Goal: Transaction & Acquisition: Book appointment/travel/reservation

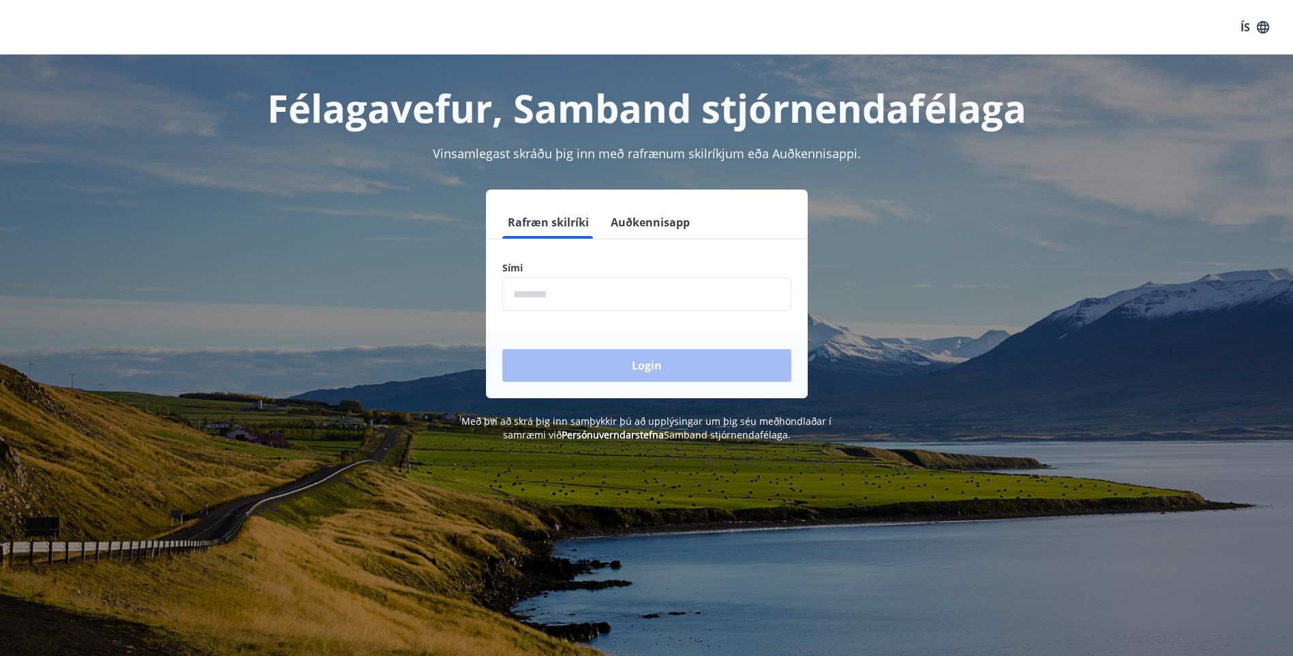
click at [530, 286] on input "phone" at bounding box center [646, 293] width 289 height 33
type input "********"
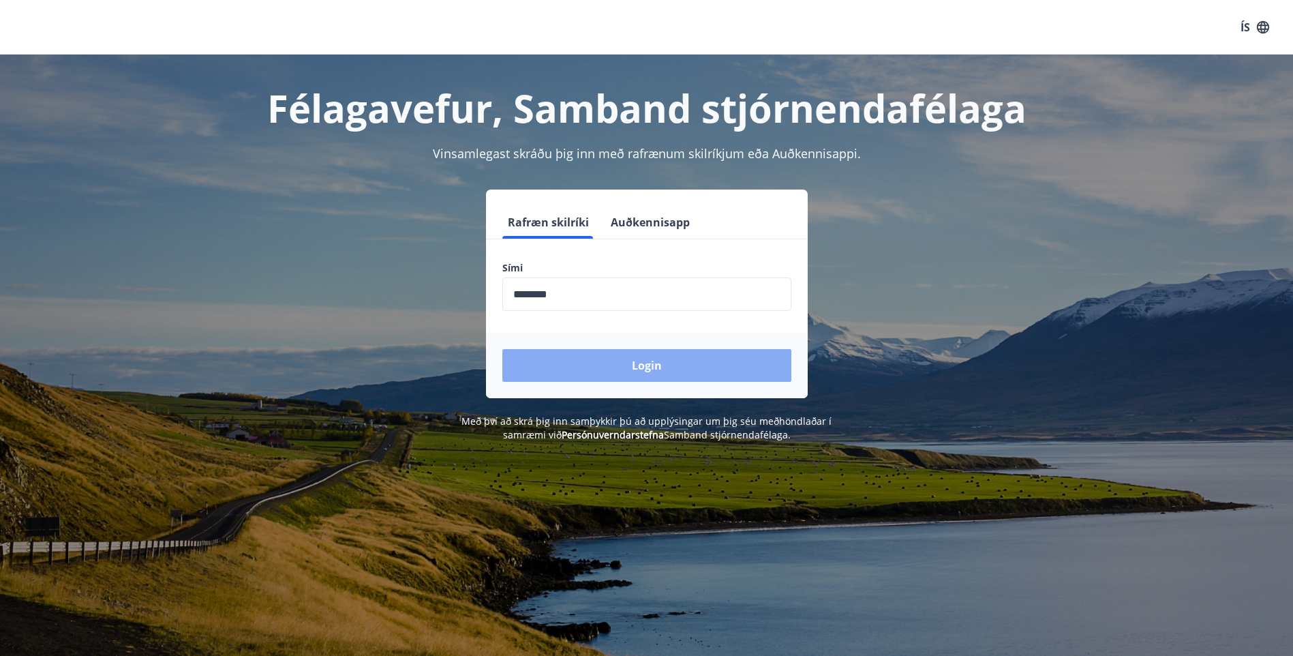
click at [648, 363] on button "Login" at bounding box center [646, 365] width 289 height 33
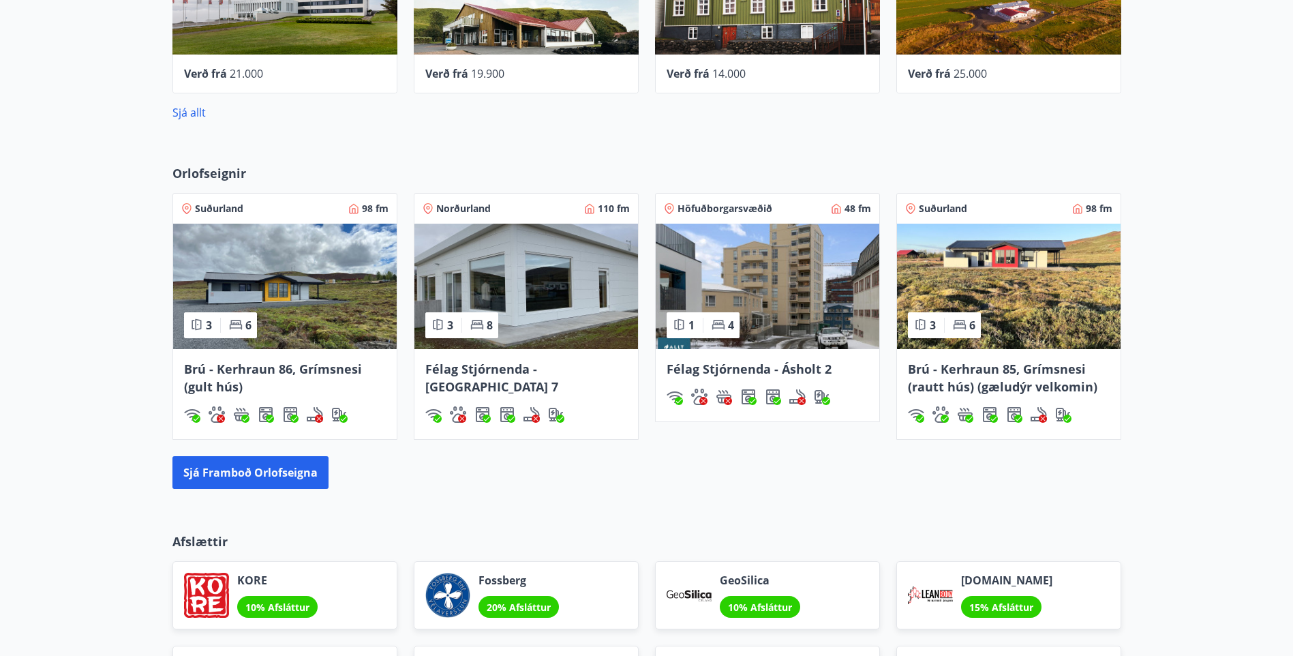
scroll to position [1022, 0]
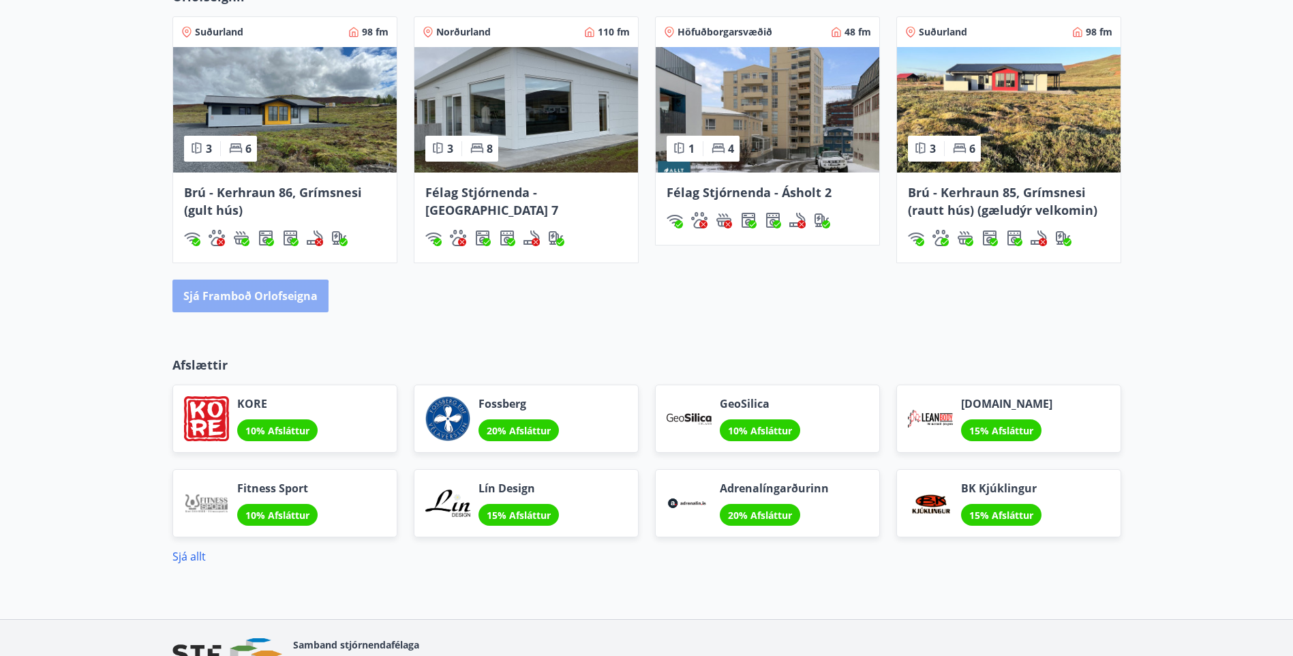
click at [247, 298] on button "Sjá framboð orlofseigna" at bounding box center [250, 295] width 156 height 33
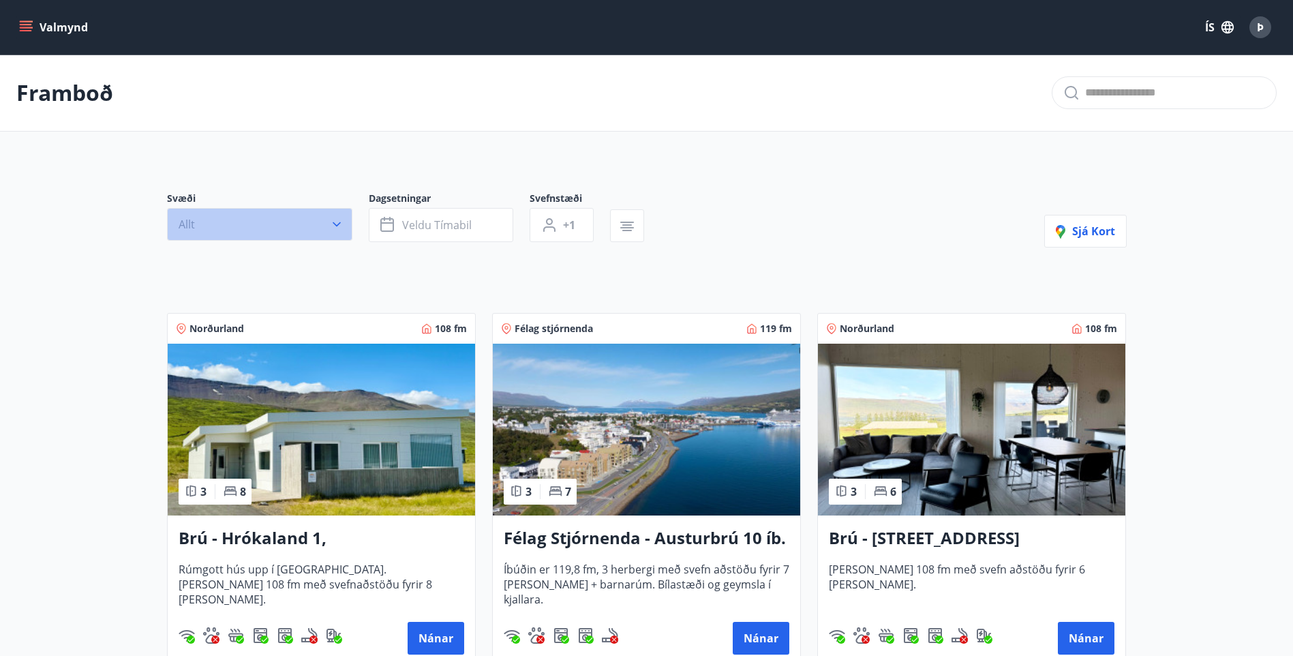
click at [331, 228] on icon "button" at bounding box center [337, 224] width 14 height 14
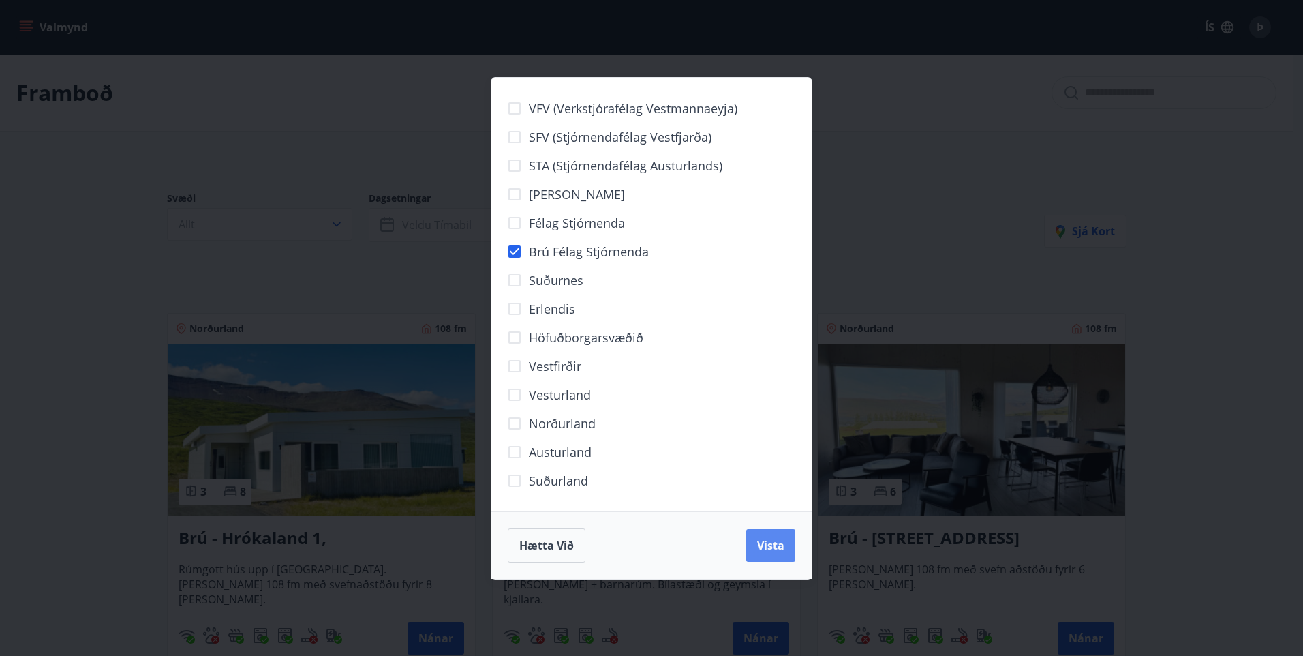
click at [774, 543] on span "Vista" at bounding box center [770, 545] width 27 height 15
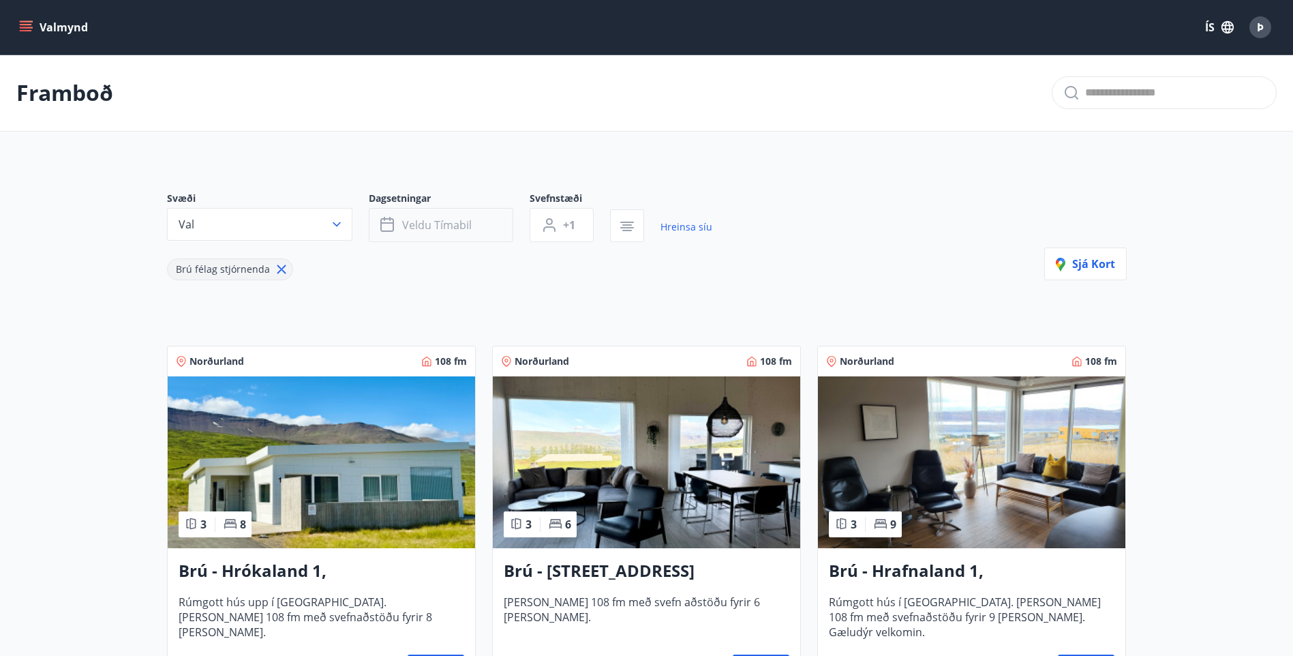
click at [485, 227] on button "Veldu tímabil" at bounding box center [441, 225] width 144 height 34
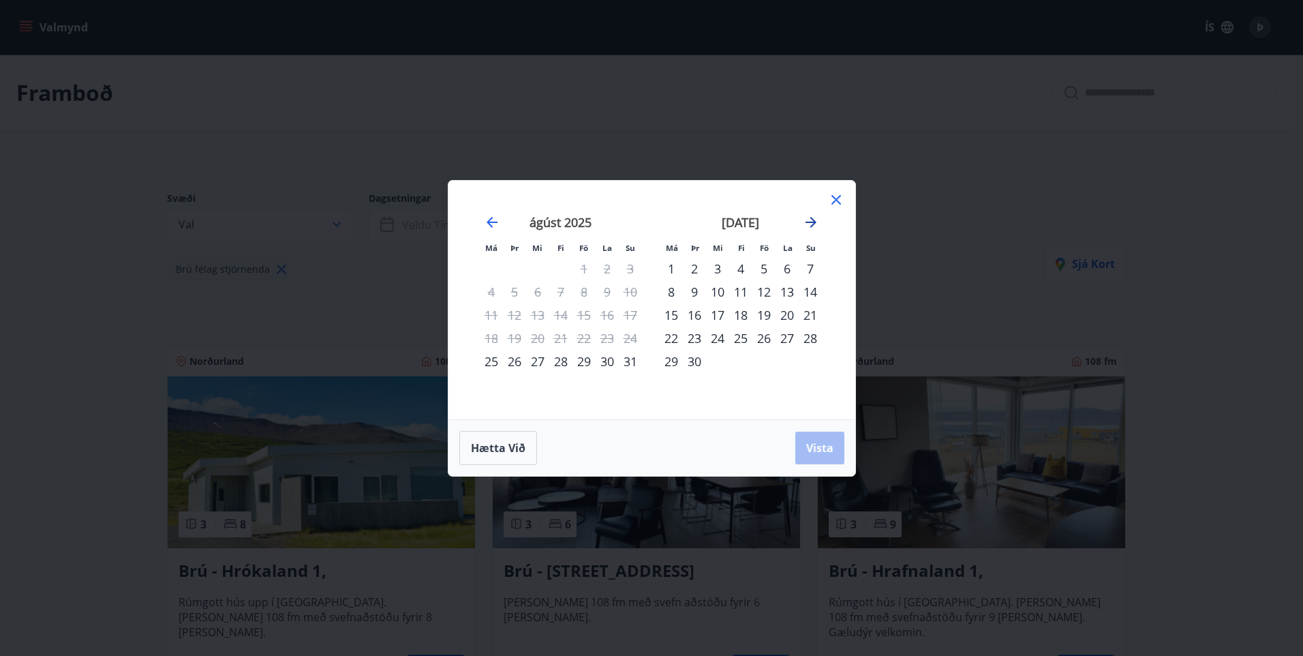
click at [810, 223] on icon "Move forward to switch to the next month." at bounding box center [811, 222] width 16 height 16
click at [764, 311] on div "17" at bounding box center [763, 314] width 23 height 23
click at [674, 337] on div "20" at bounding box center [671, 337] width 23 height 23
click at [819, 450] on span "Vista" at bounding box center [819, 447] width 27 height 15
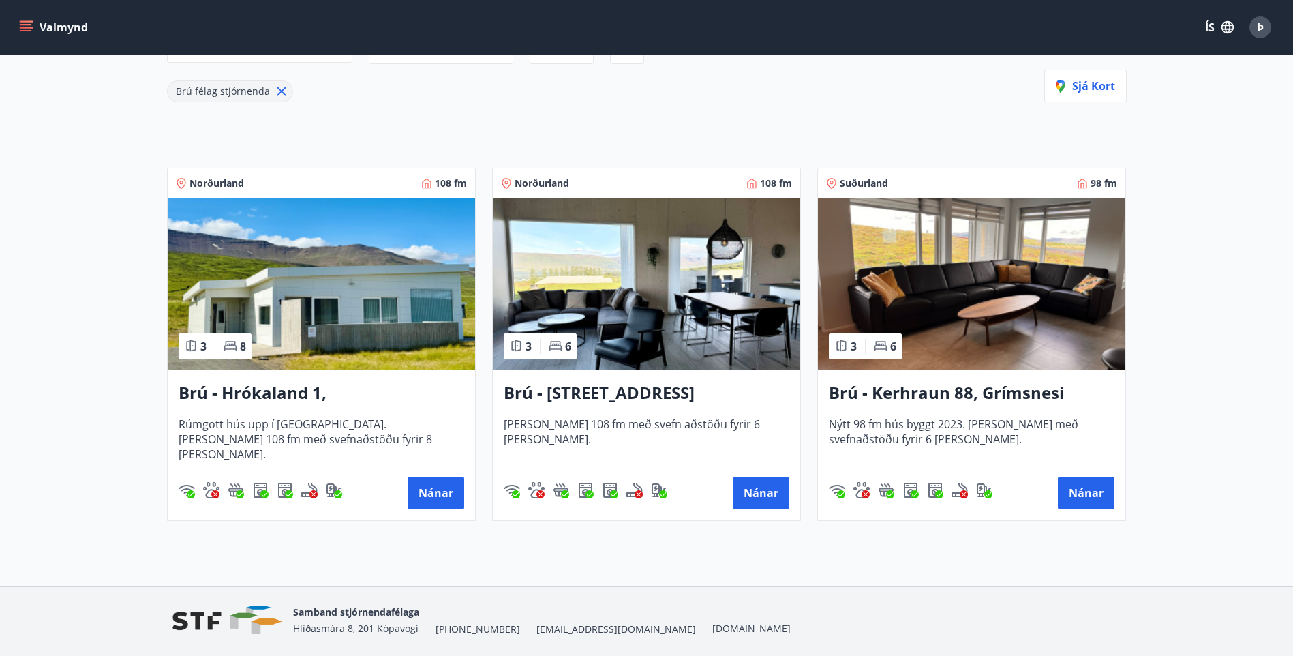
scroll to position [204, 0]
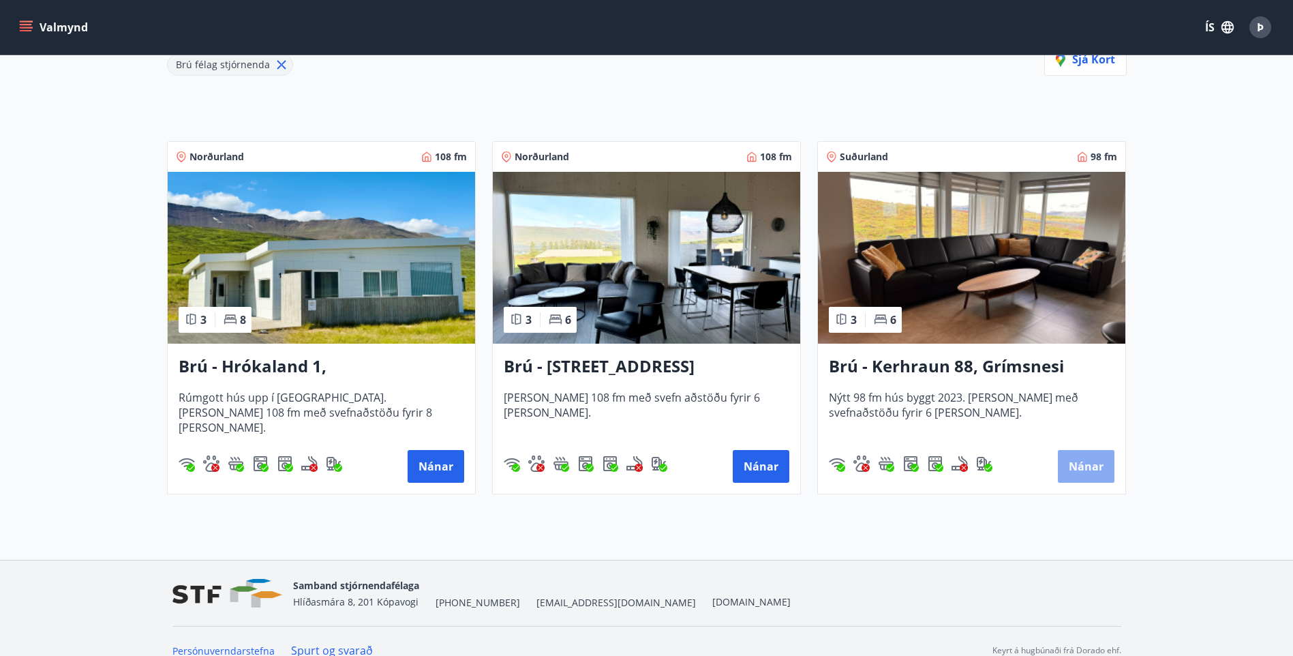
click at [1091, 466] on button "Nánar" at bounding box center [1086, 466] width 57 height 33
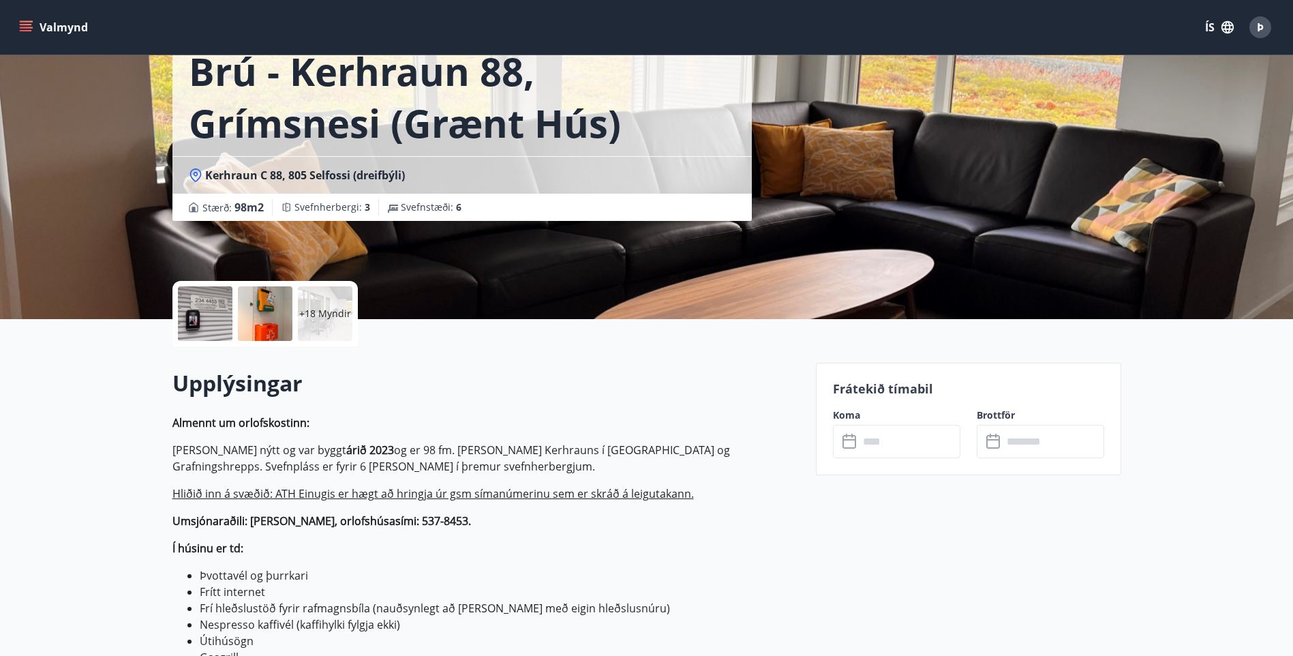
scroll to position [204, 0]
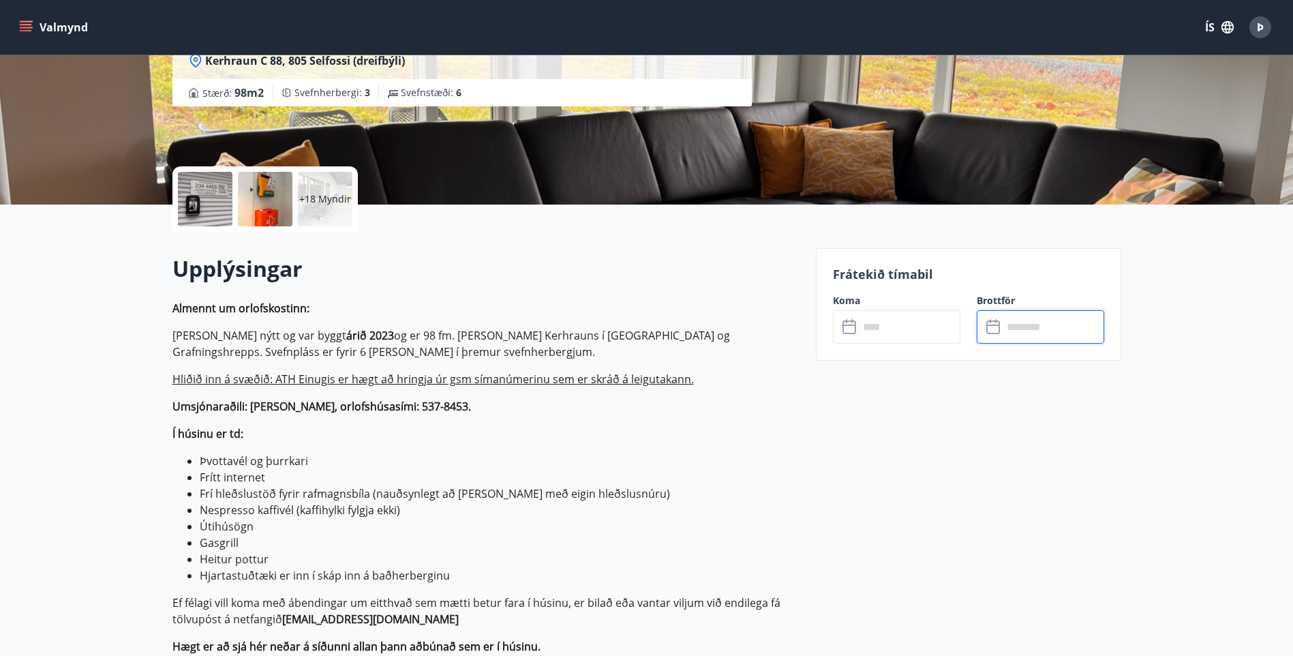
click at [1028, 325] on input "text" at bounding box center [1053, 326] width 102 height 33
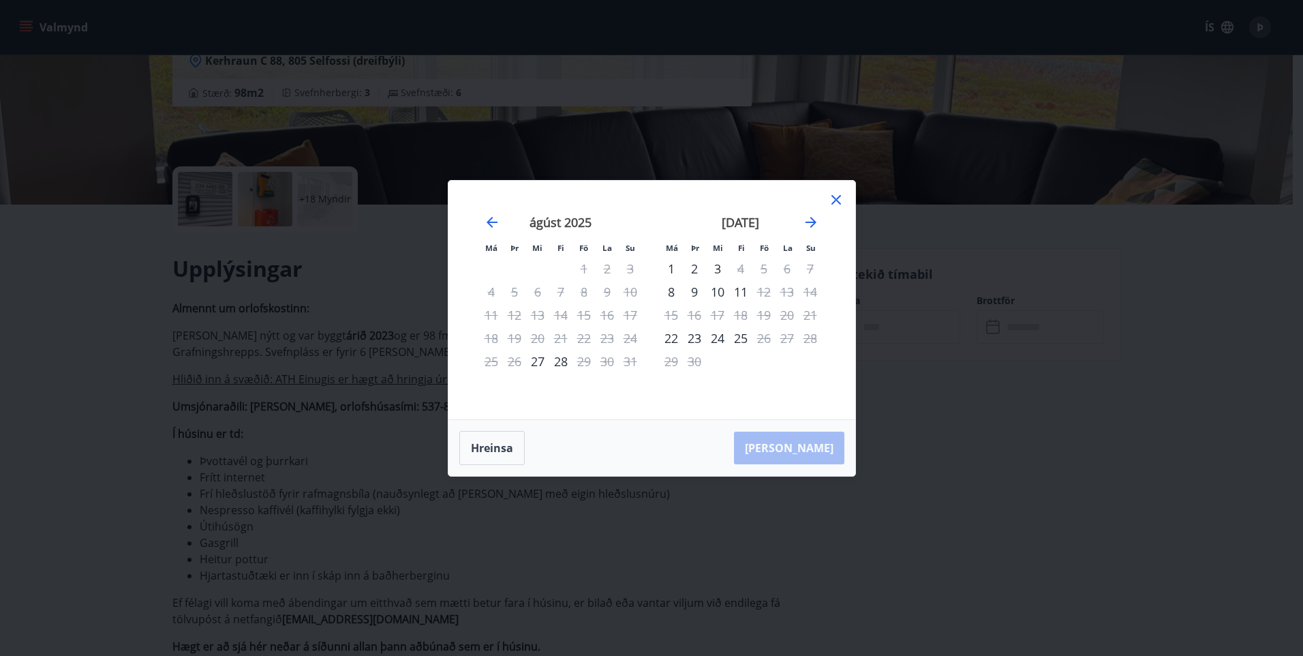
click at [834, 199] on icon at bounding box center [836, 199] width 16 height 16
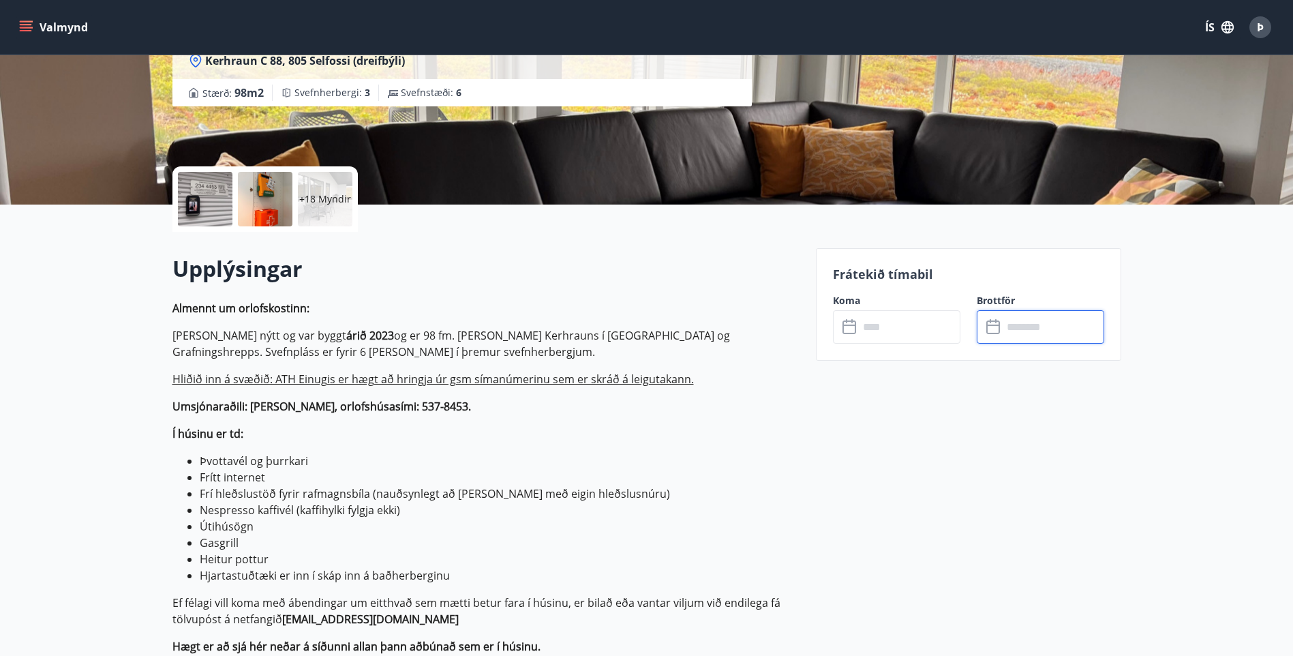
click at [863, 319] on input "text" at bounding box center [910, 326] width 102 height 33
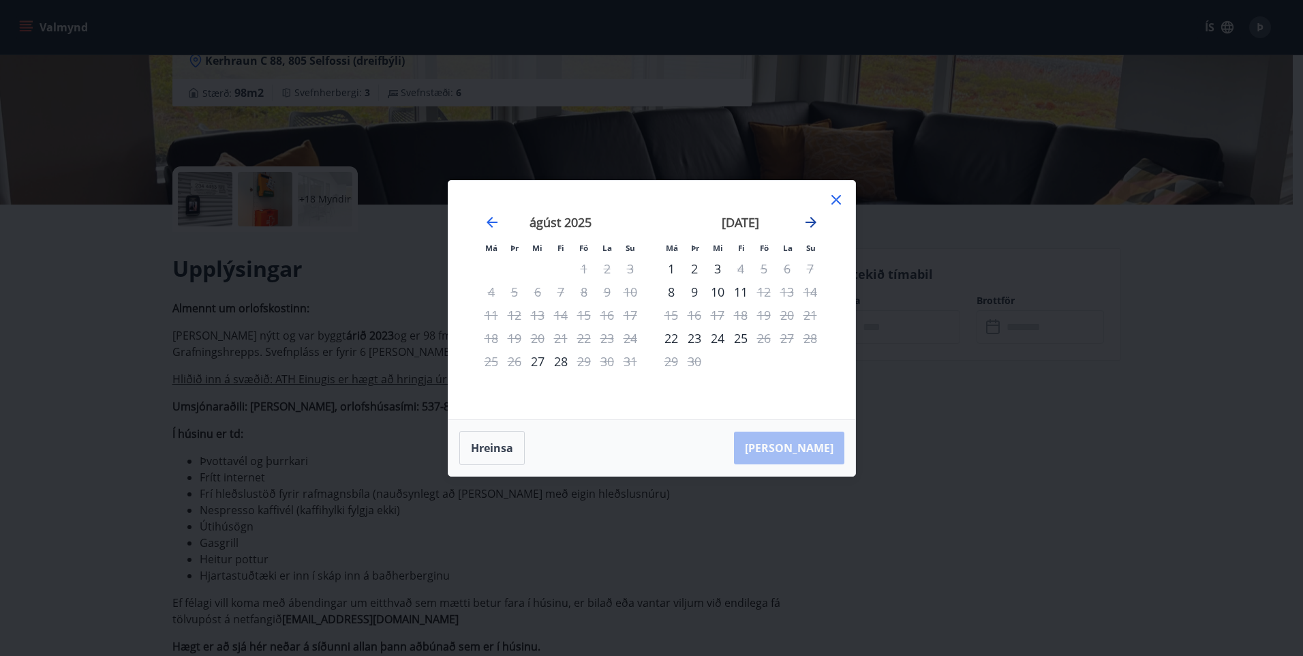
click at [814, 221] on icon "Move forward to switch to the next month." at bounding box center [810, 222] width 11 height 11
click at [769, 314] on div "17" at bounding box center [763, 314] width 23 height 23
click at [672, 340] on div "20" at bounding box center [671, 337] width 23 height 23
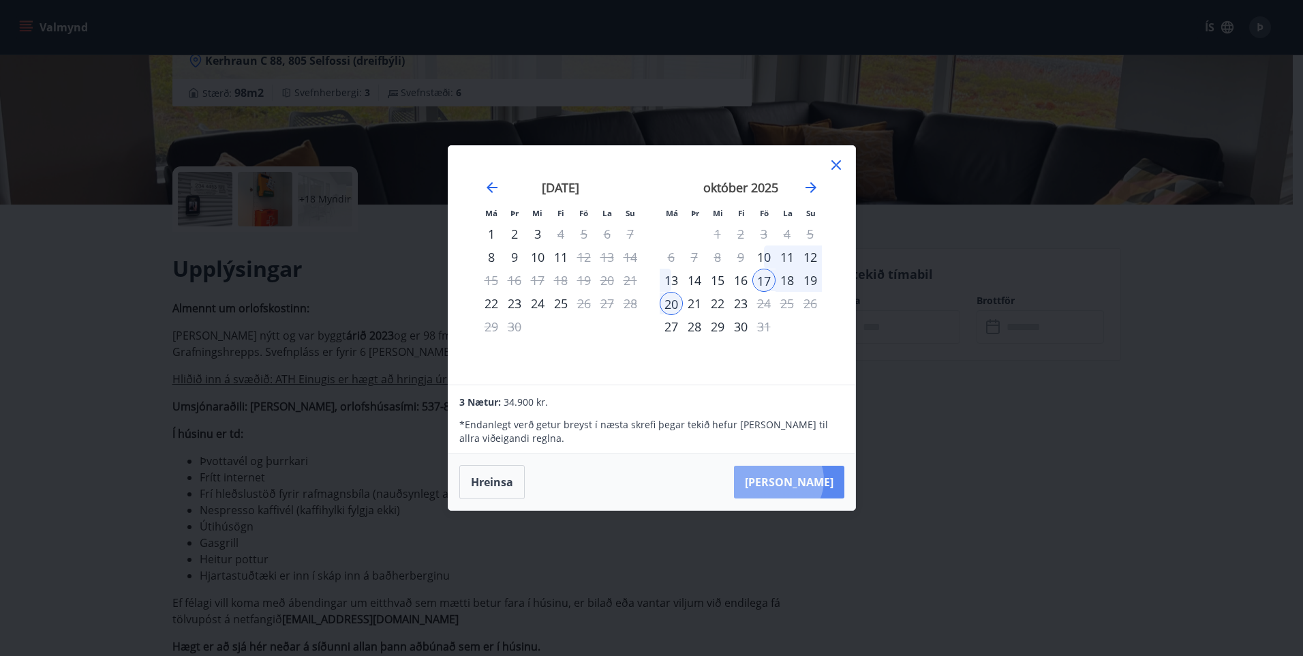
click at [820, 480] on button "[PERSON_NAME]" at bounding box center [789, 481] width 110 height 33
click at [806, 481] on button "[PERSON_NAME]" at bounding box center [789, 481] width 110 height 33
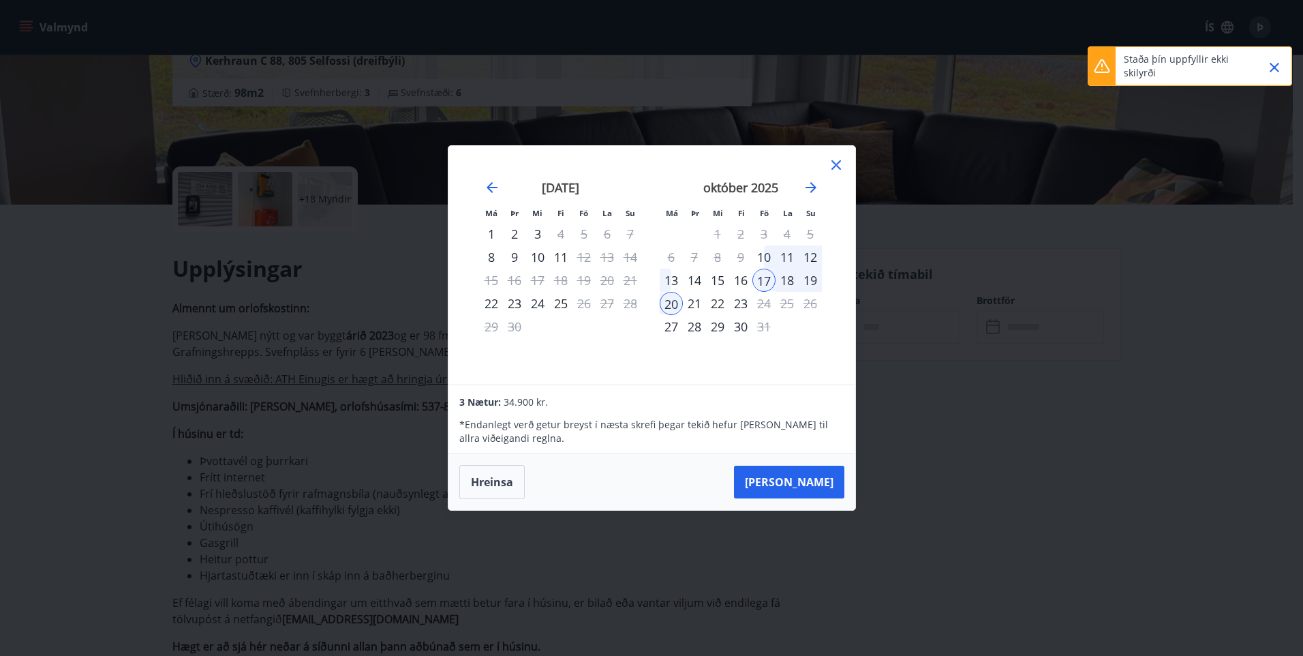
click at [1169, 65] on p "Staða þín uppfyllir ekki skilyrði" at bounding box center [1184, 65] width 120 height 27
click at [1101, 70] on icon at bounding box center [1101, 69] width 1 height 1
click at [1214, 67] on p "Staða þín uppfyllir ekki skilyrði" at bounding box center [1184, 65] width 120 height 27
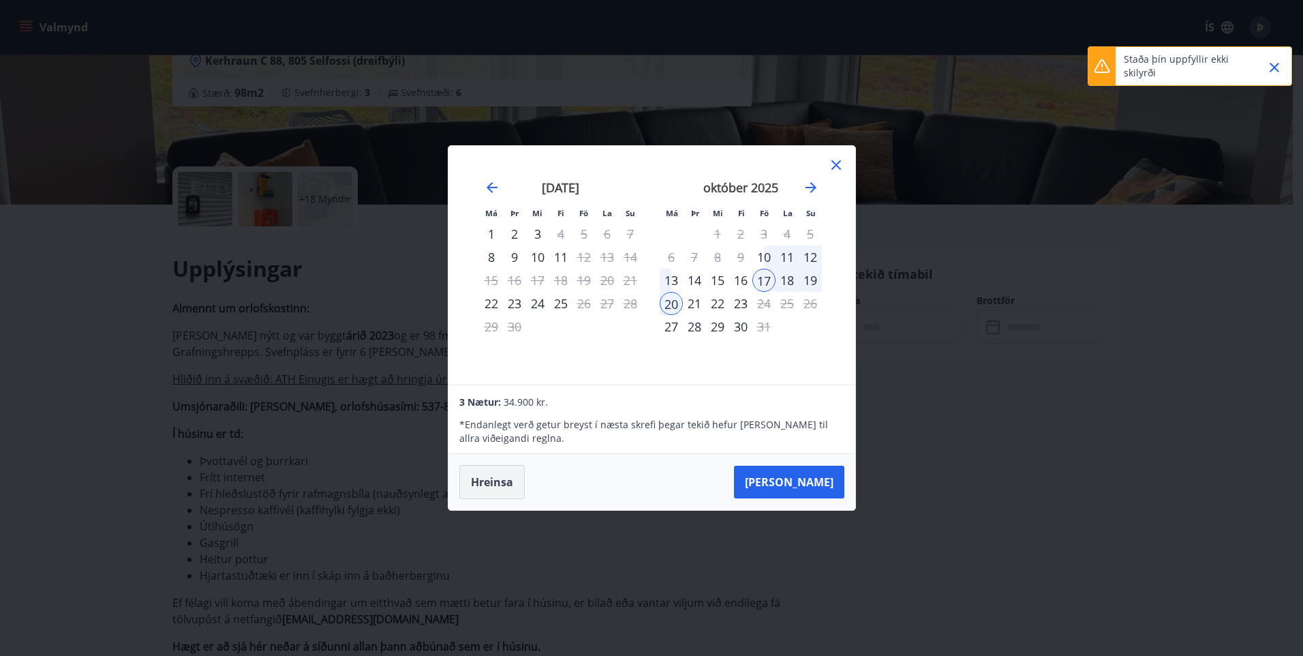
click at [499, 484] on button "Hreinsa" at bounding box center [491, 482] width 65 height 34
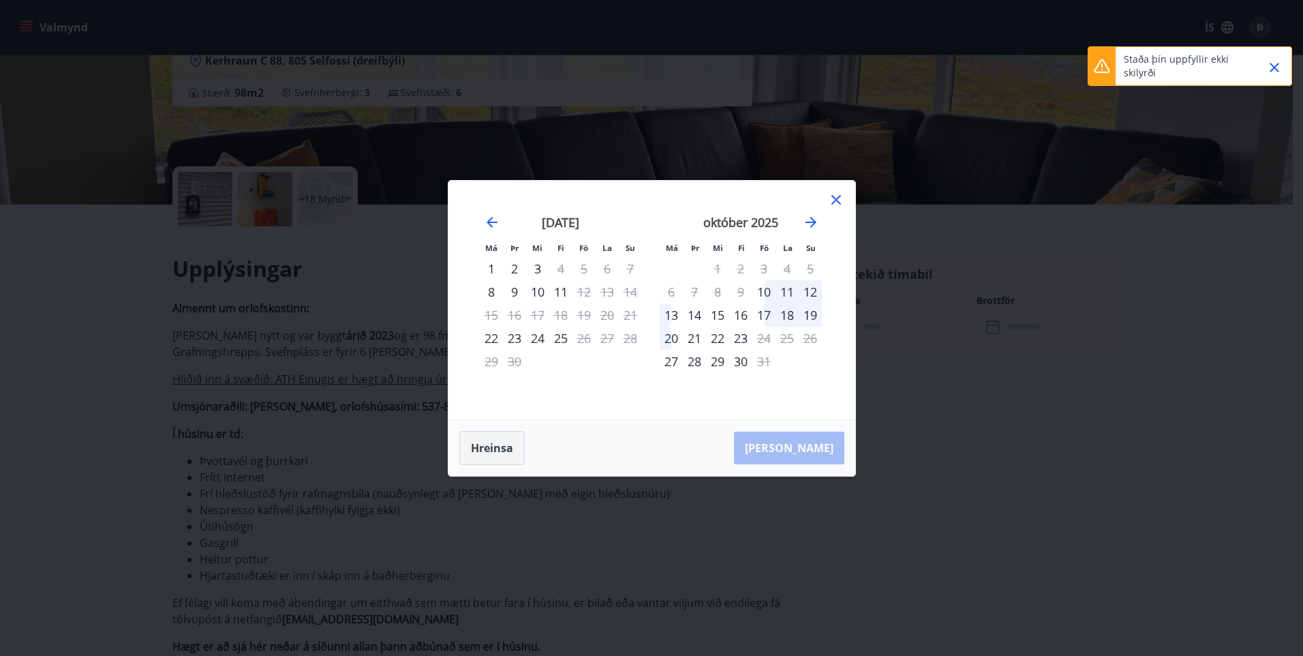
click at [495, 451] on button "Hreinsa" at bounding box center [491, 448] width 65 height 34
click at [838, 198] on icon at bounding box center [836, 199] width 16 height 16
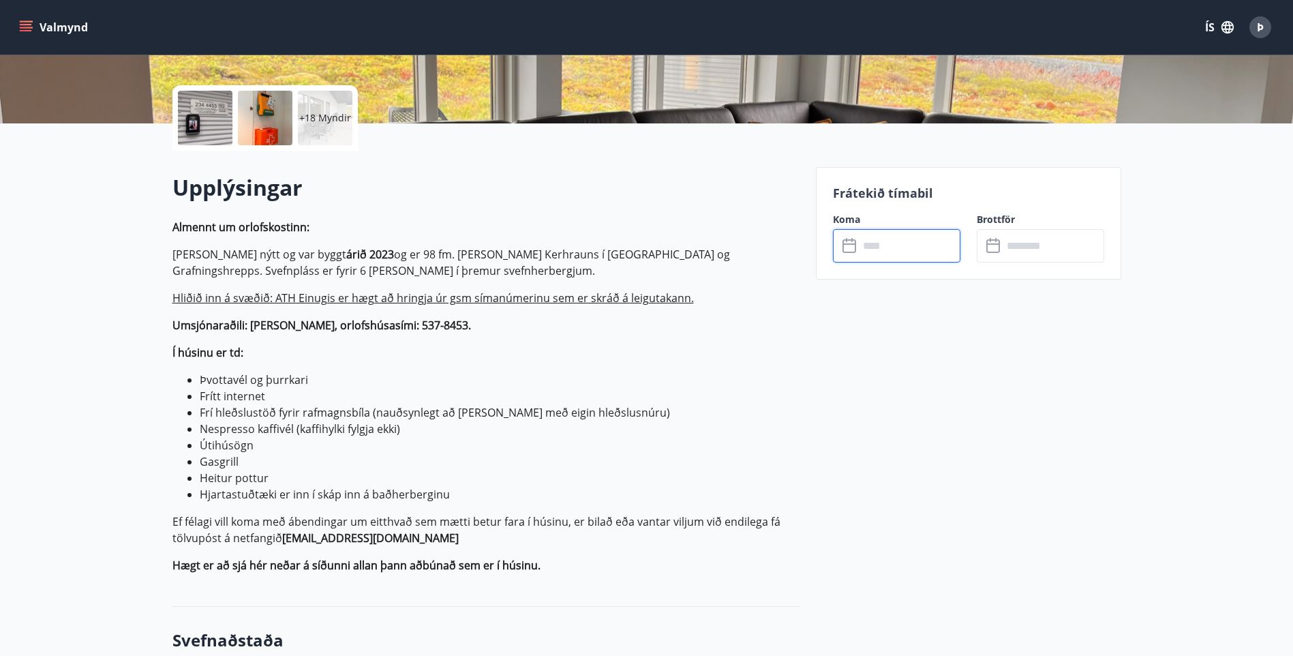
scroll to position [0, 0]
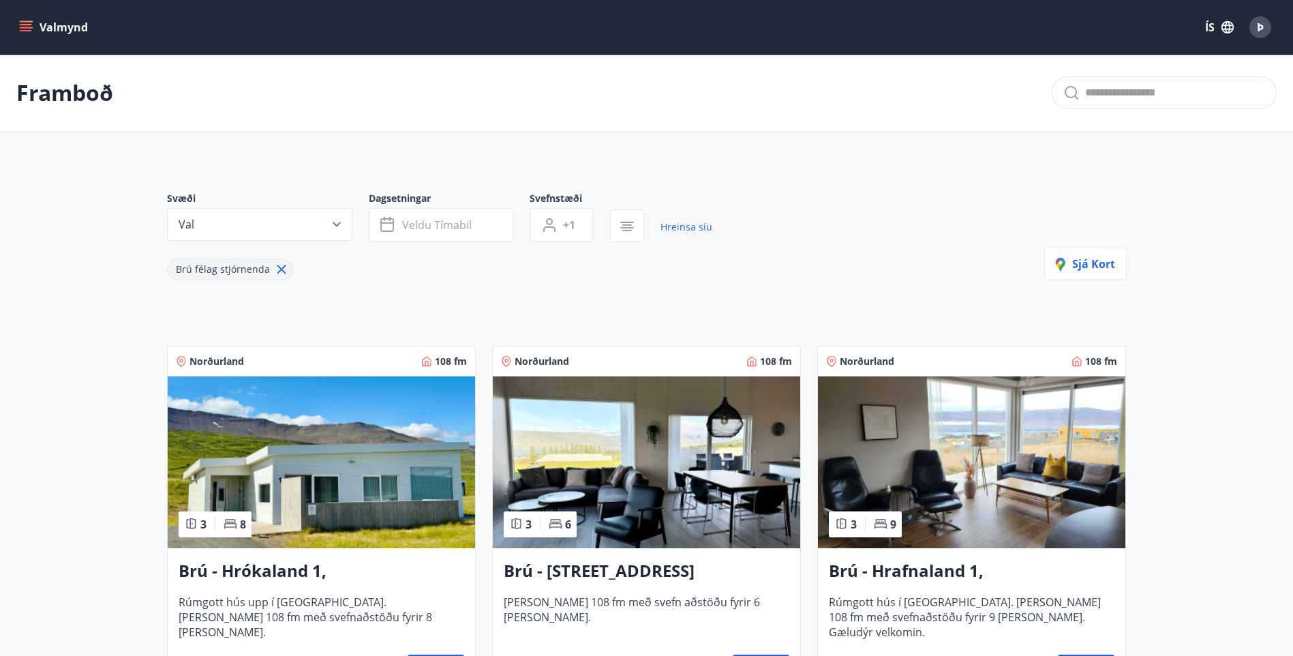
click at [275, 265] on icon at bounding box center [281, 269] width 15 height 15
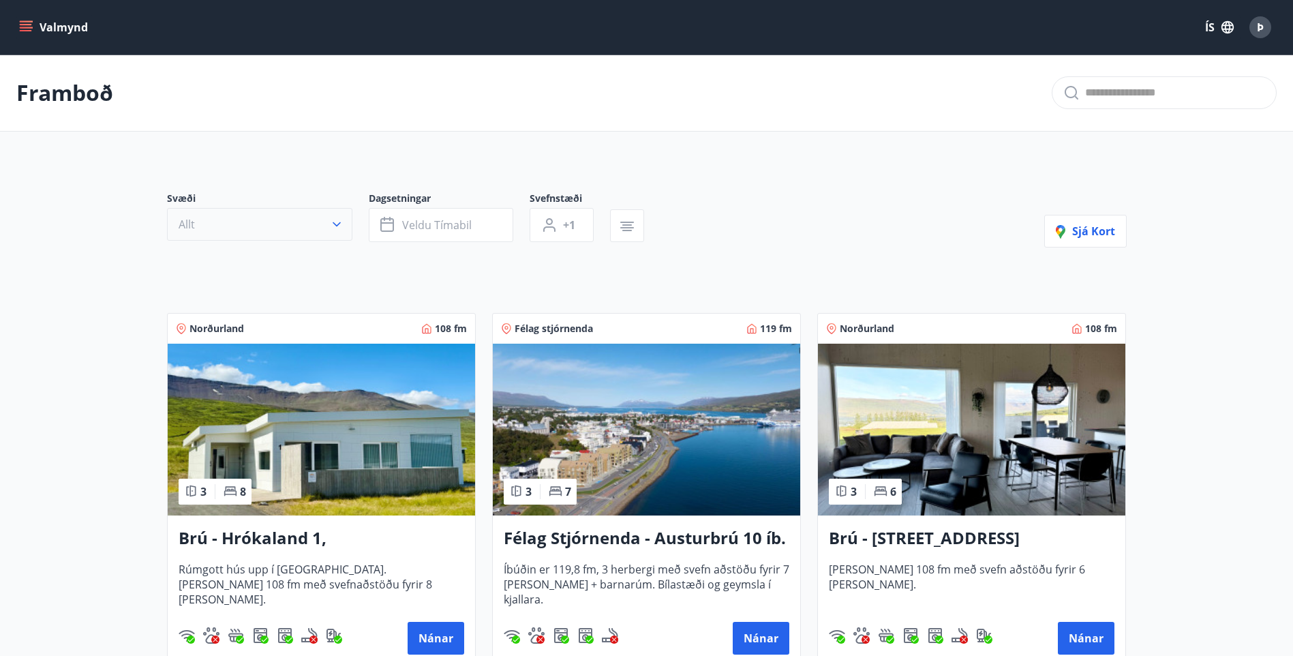
click at [337, 224] on icon "button" at bounding box center [337, 224] width 14 height 14
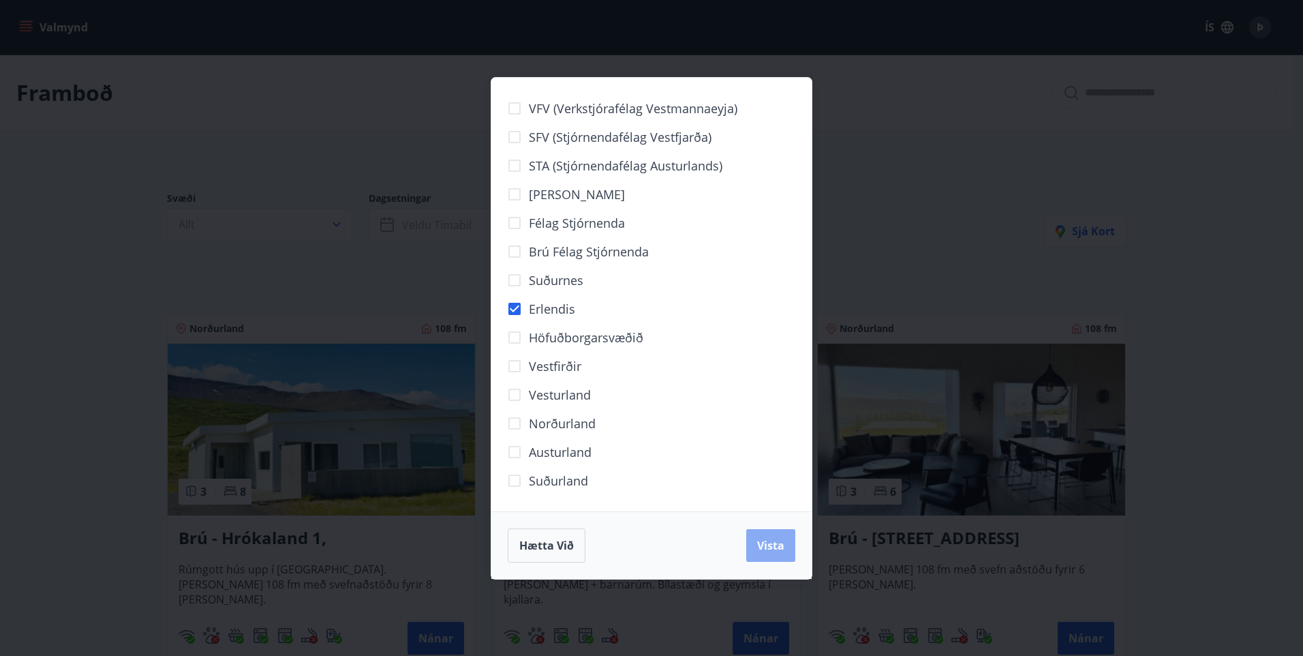
click at [762, 538] on span "Vista" at bounding box center [770, 545] width 27 height 15
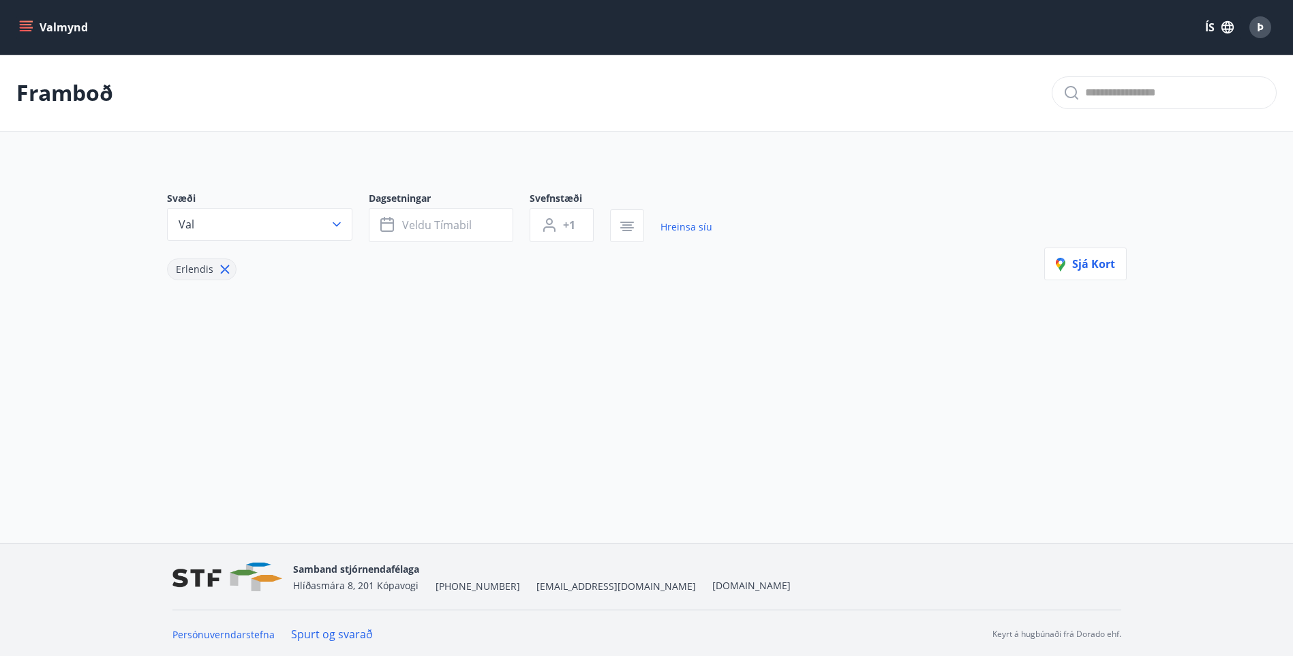
click at [221, 266] on icon at bounding box center [224, 269] width 15 height 15
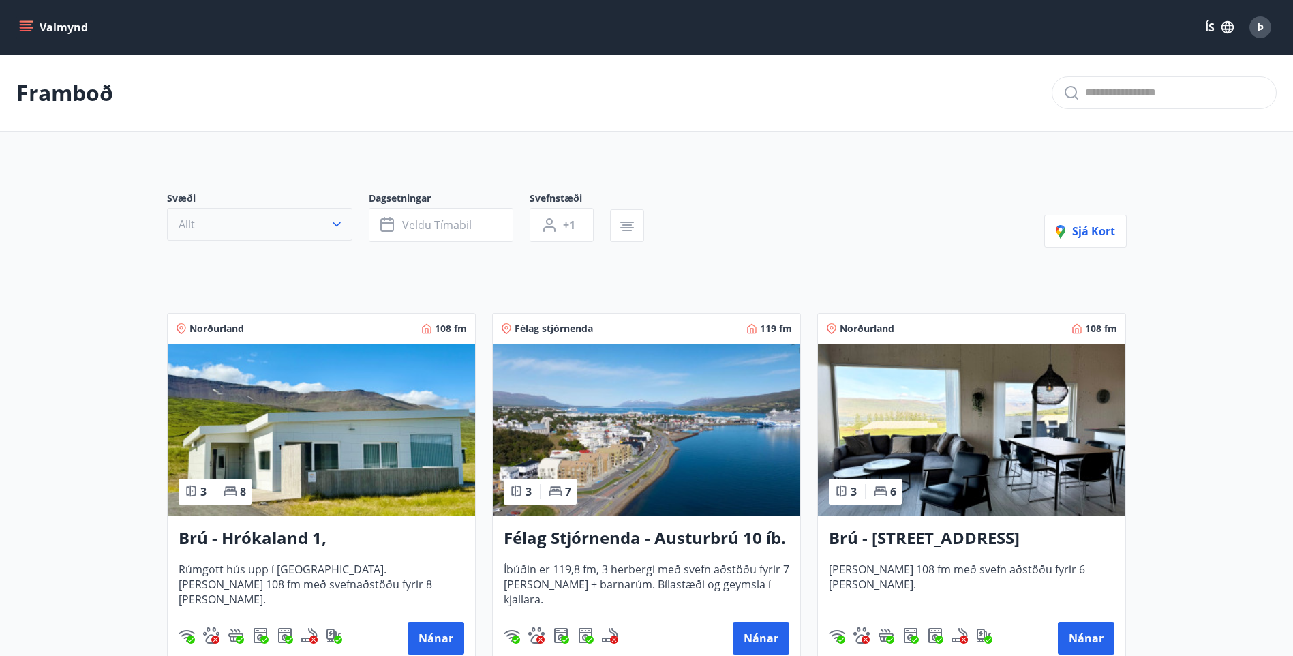
click at [341, 226] on icon "button" at bounding box center [337, 224] width 14 height 14
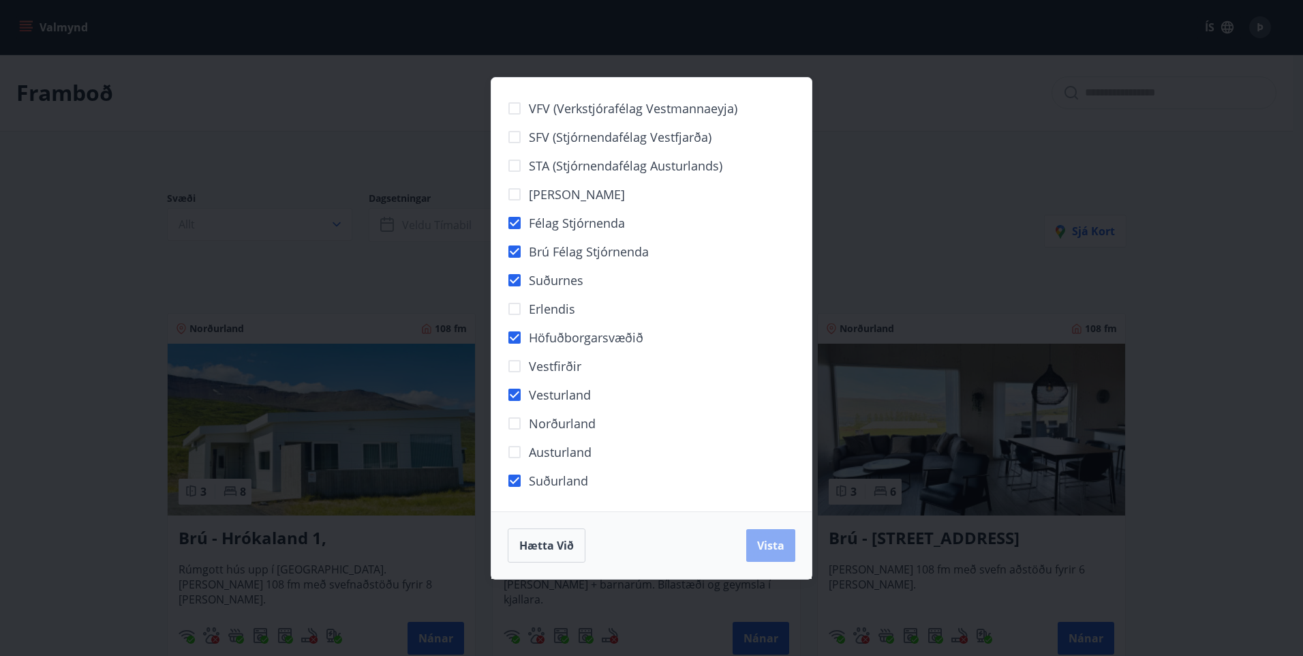
click at [759, 538] on span "Vista" at bounding box center [770, 545] width 27 height 15
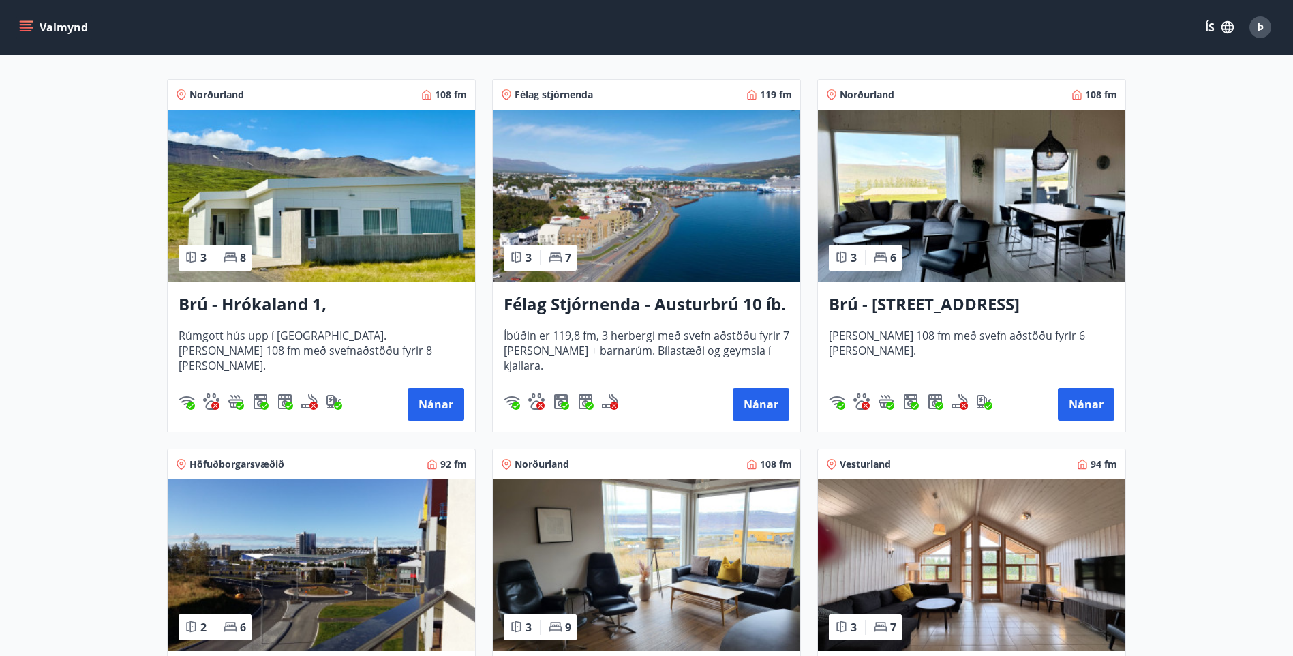
scroll to position [477, 0]
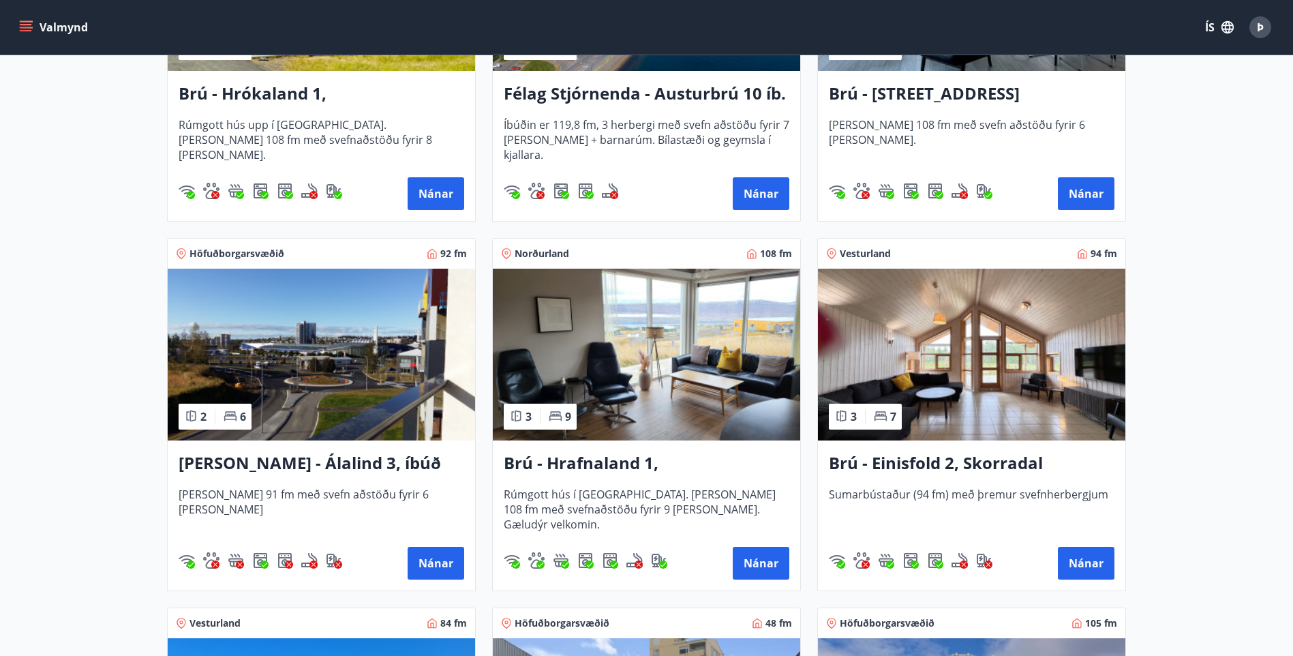
click at [891, 384] on img at bounding box center [971, 354] width 307 height 172
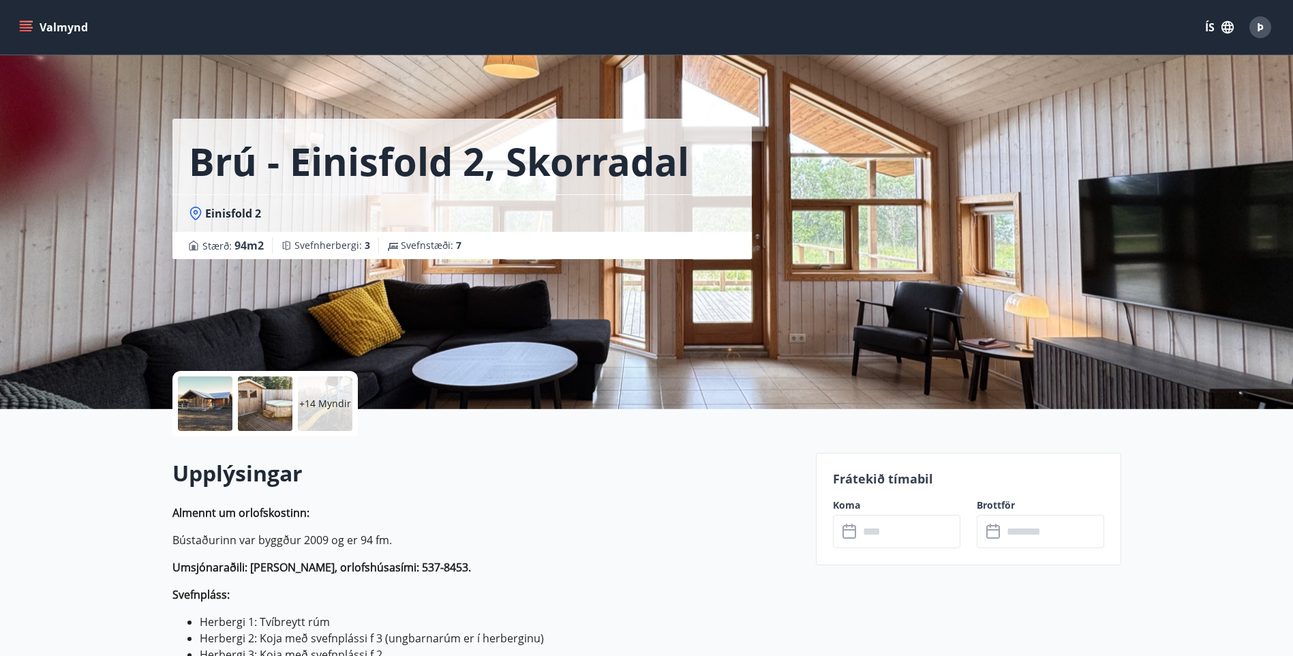
scroll to position [204, 0]
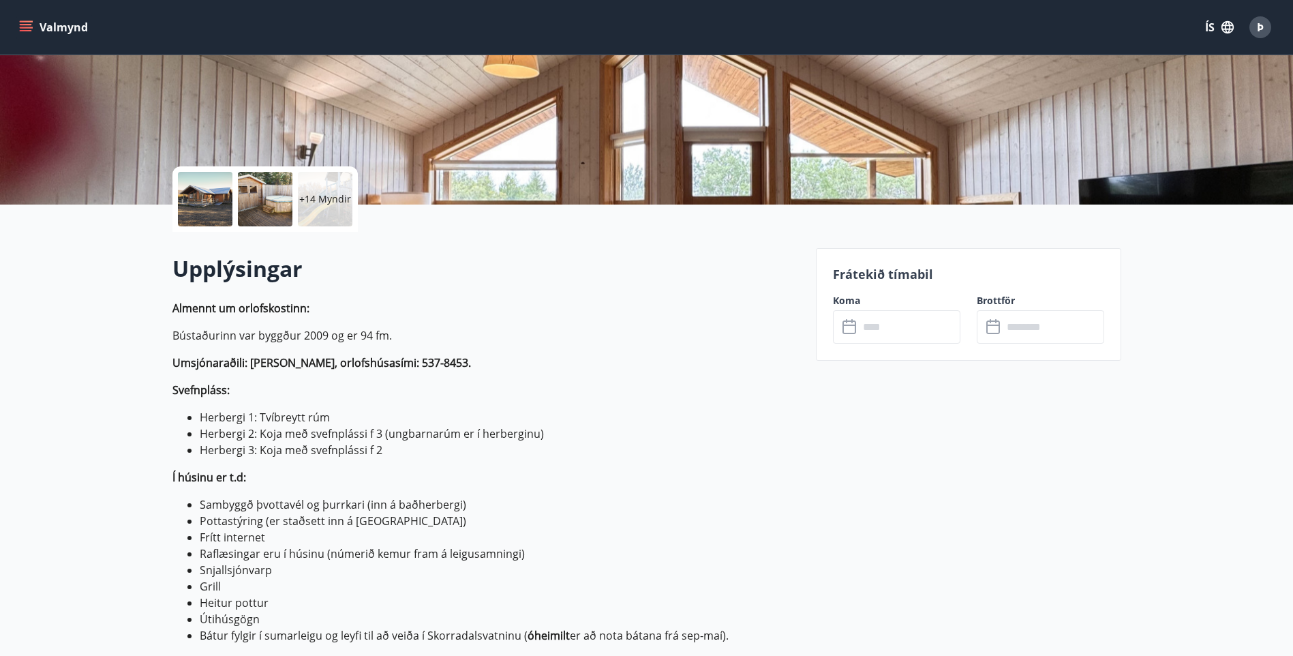
click at [855, 330] on icon at bounding box center [849, 327] width 14 height 14
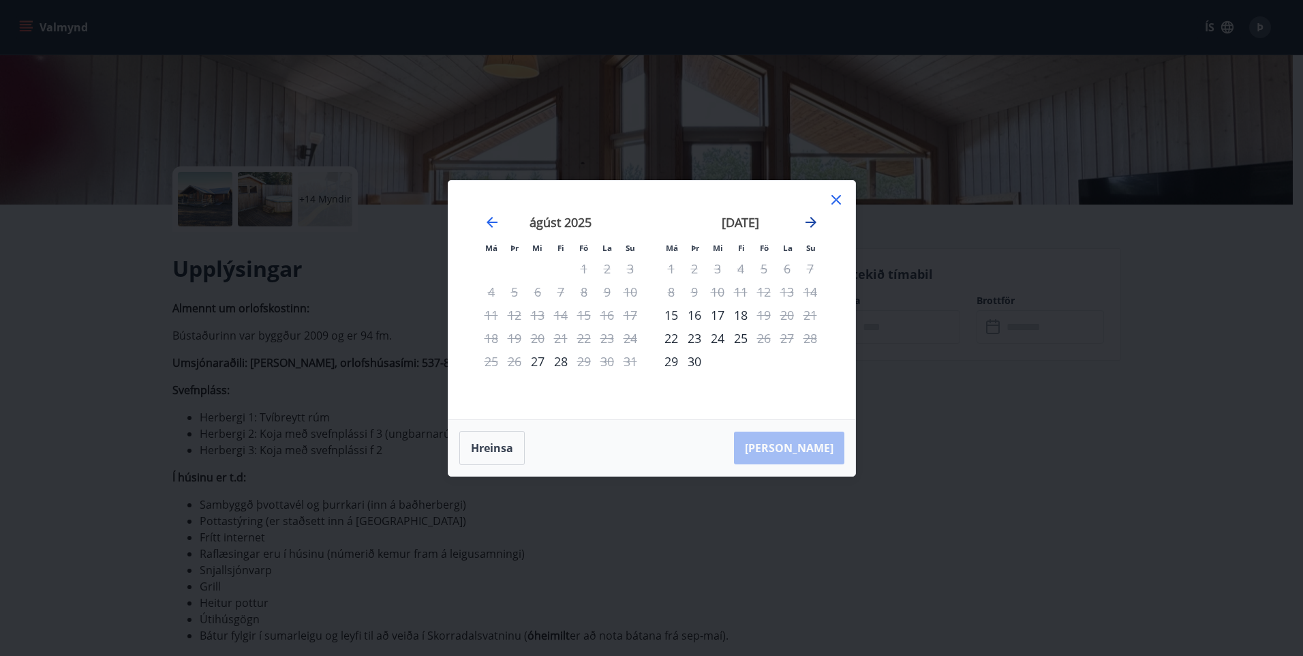
click at [809, 222] on icon "Move forward to switch to the next month." at bounding box center [810, 222] width 11 height 11
click at [834, 200] on icon at bounding box center [836, 199] width 16 height 16
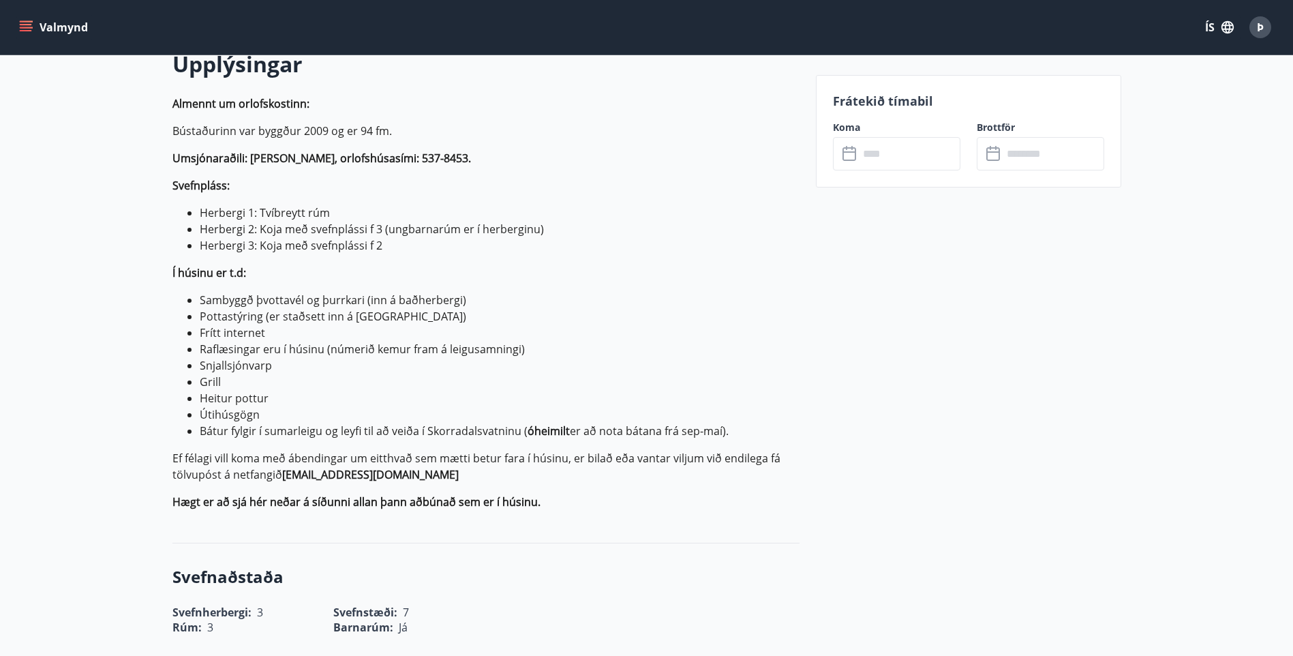
scroll to position [68, 0]
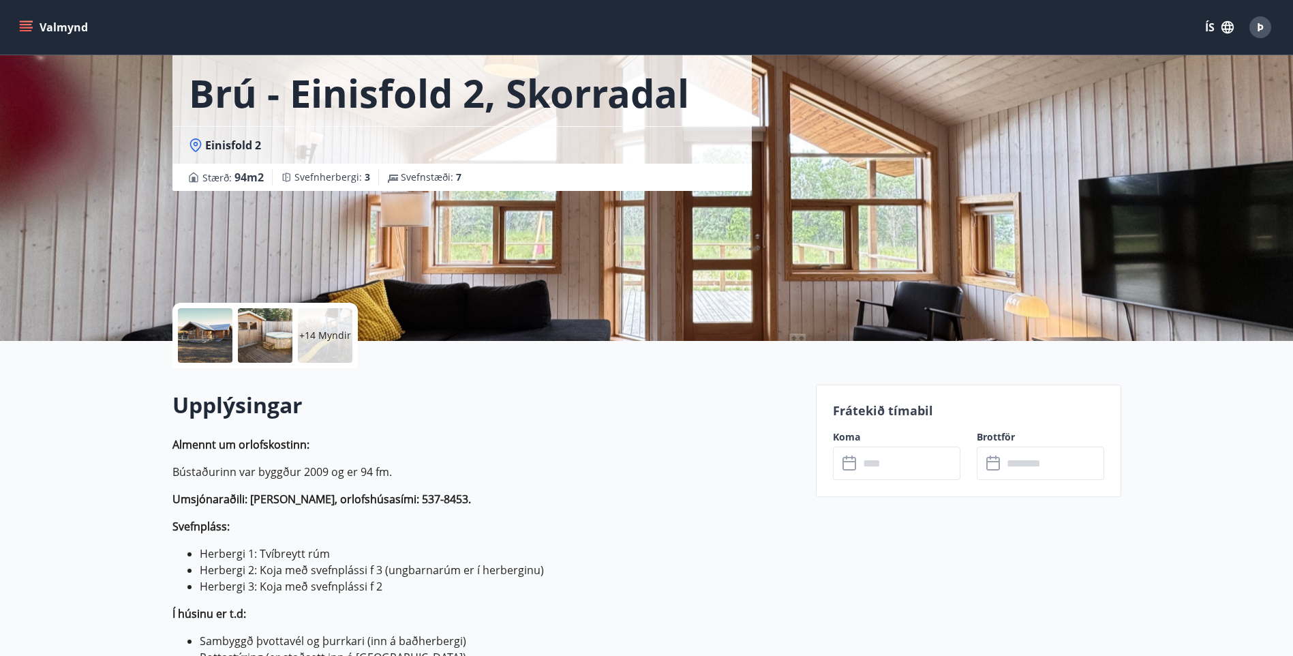
click at [277, 337] on div at bounding box center [265, 335] width 55 height 55
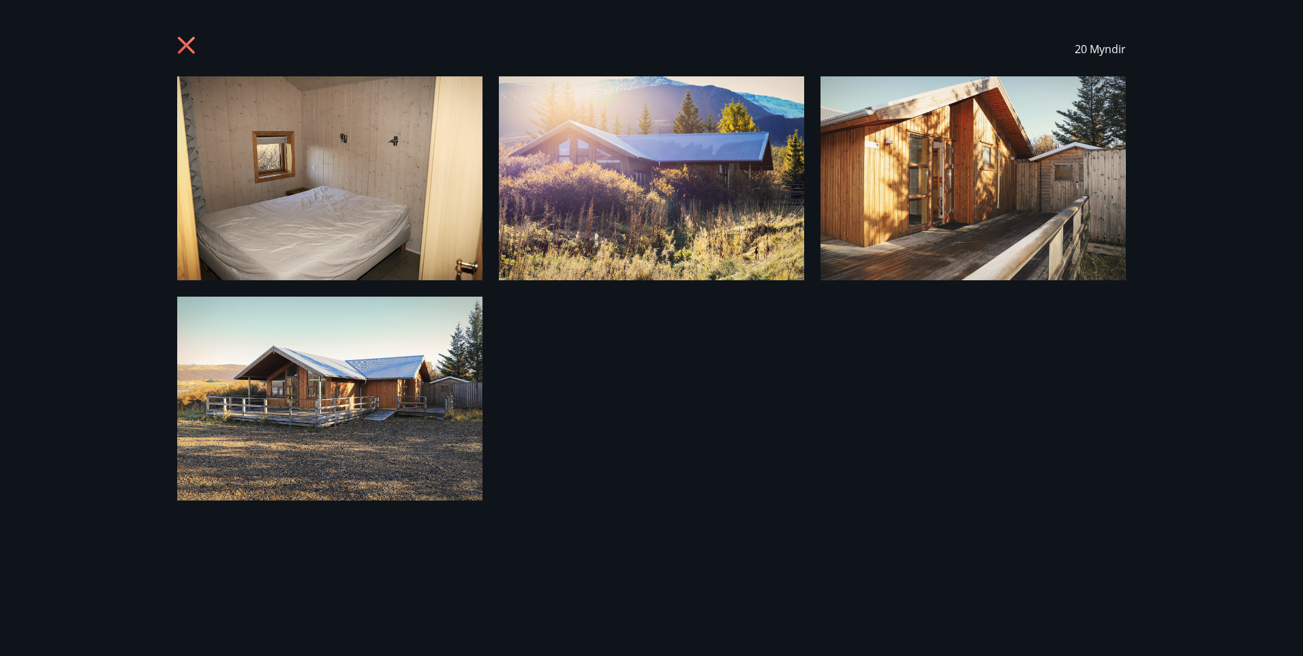
click at [362, 179] on img at bounding box center [329, 178] width 305 height 204
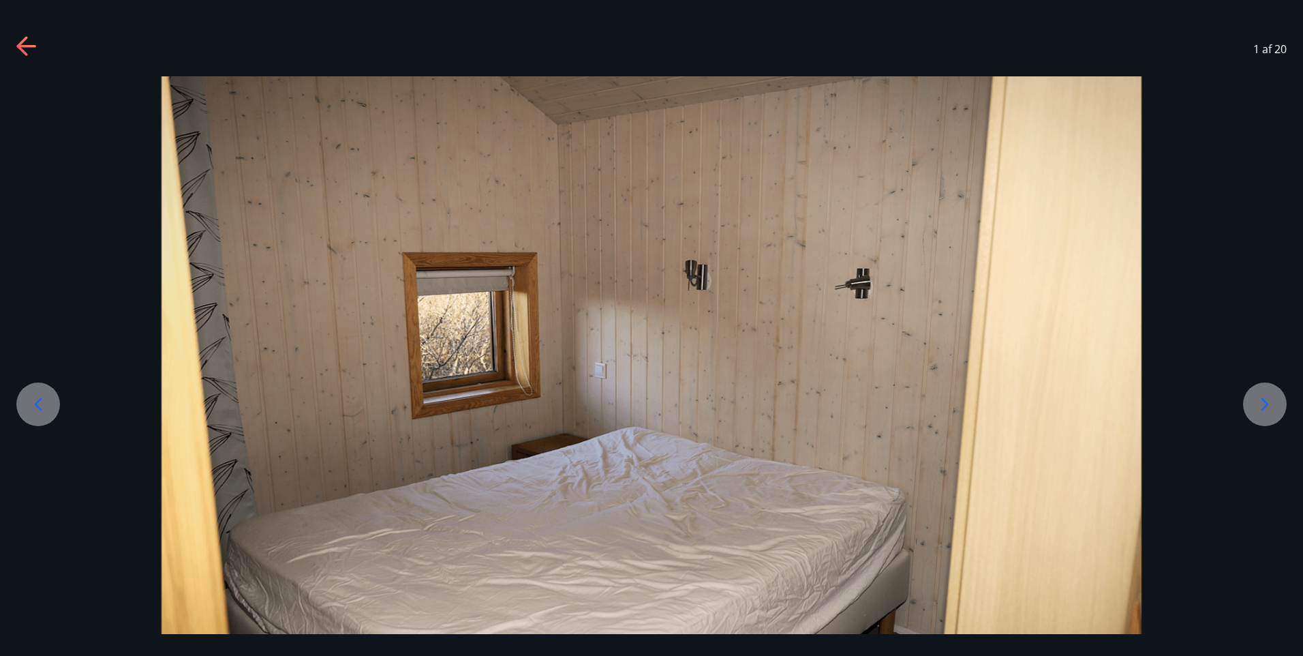
click at [1265, 405] on icon at bounding box center [1265, 404] width 22 height 22
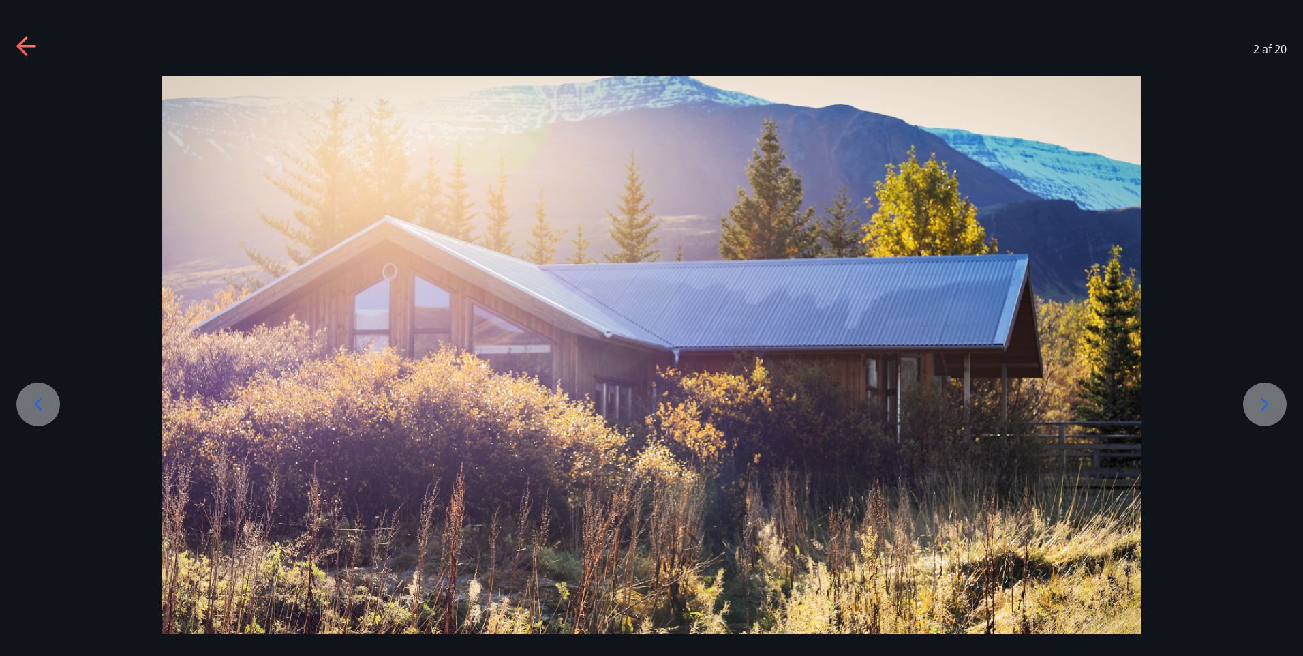
click at [1265, 405] on icon at bounding box center [1265, 404] width 22 height 22
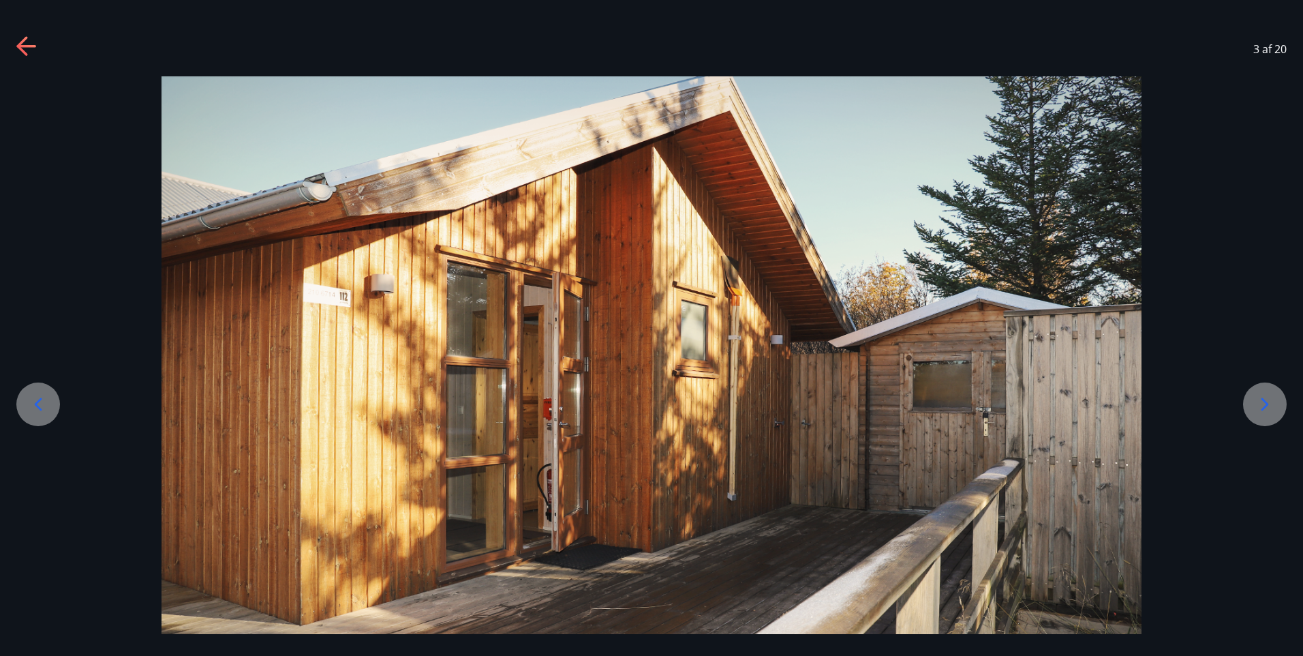
click at [1265, 405] on icon at bounding box center [1265, 404] width 22 height 22
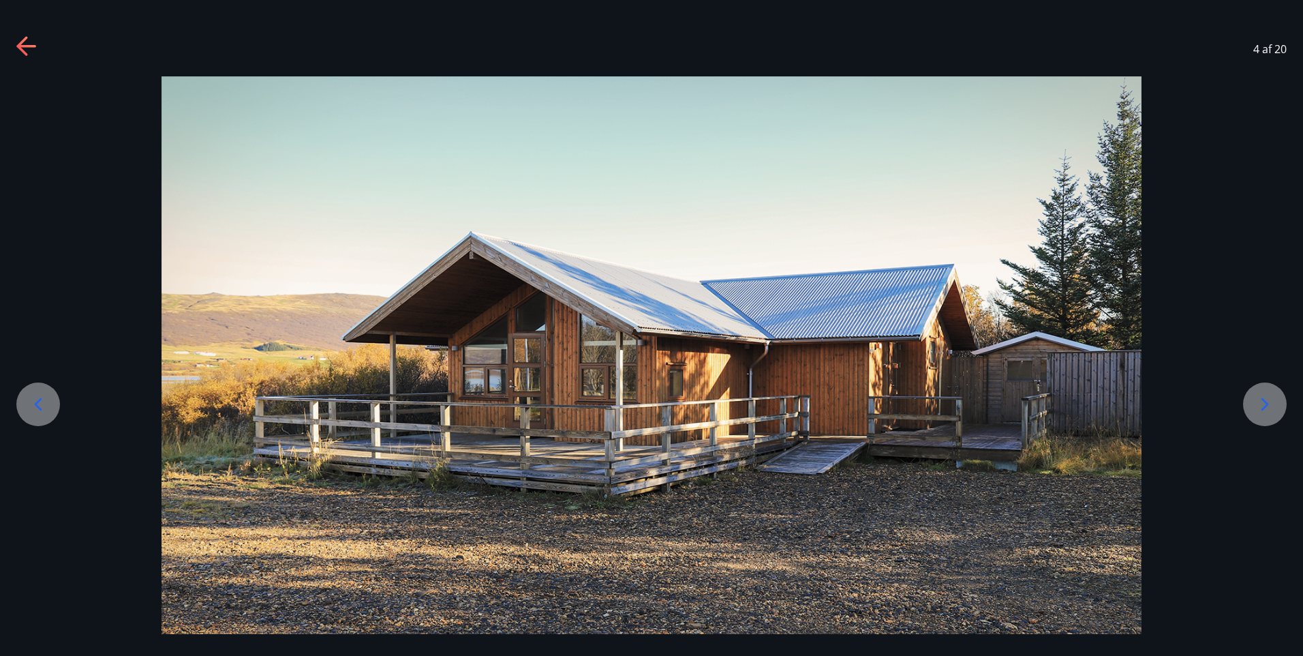
click at [1265, 405] on icon at bounding box center [1265, 404] width 22 height 22
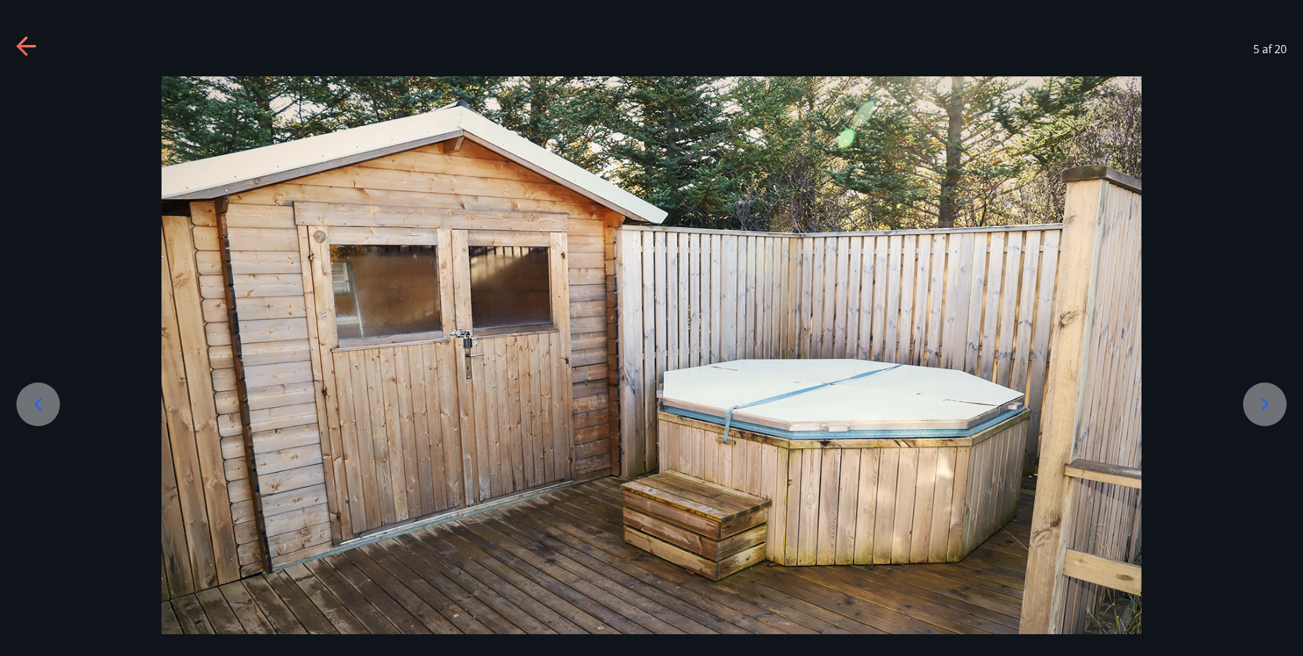
click at [1265, 405] on icon at bounding box center [1265, 404] width 22 height 22
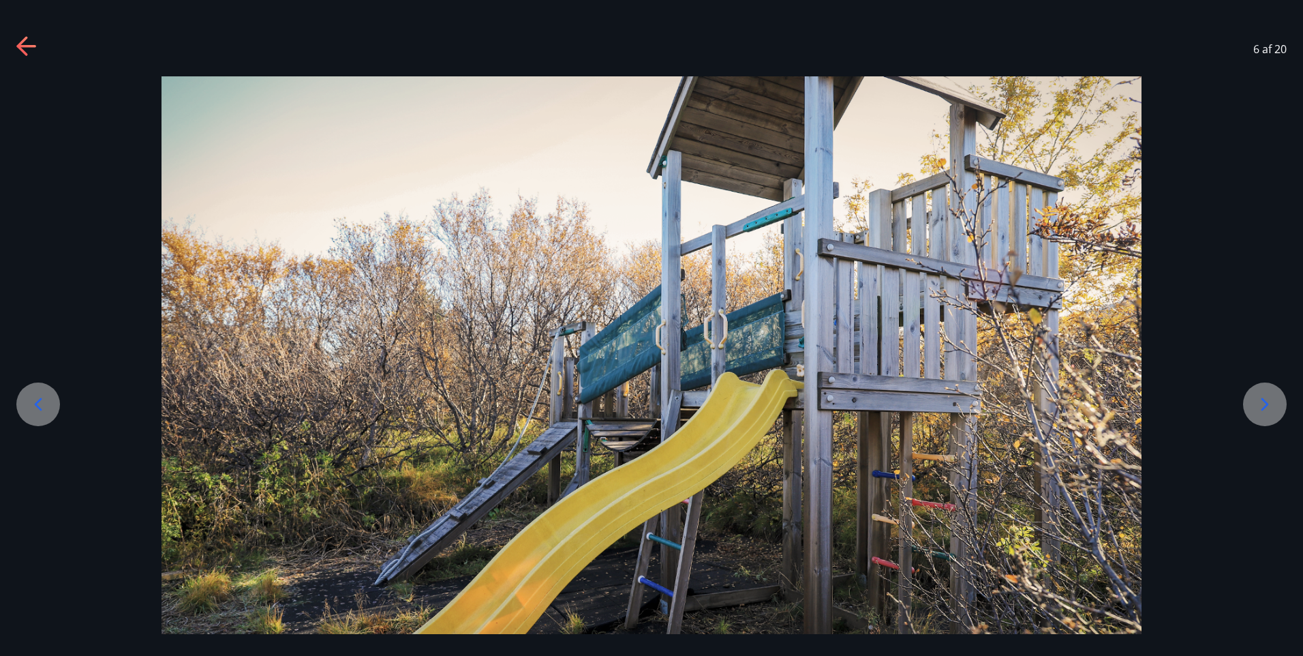
click at [1265, 405] on icon at bounding box center [1265, 404] width 22 height 22
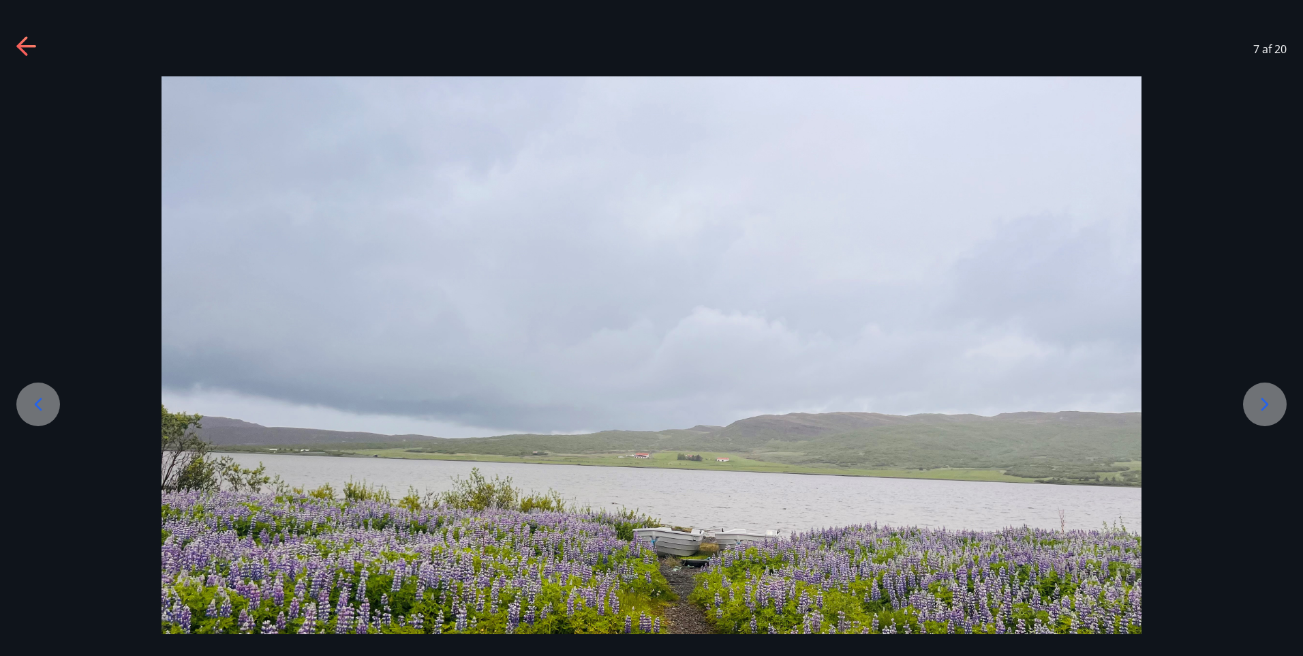
click at [1265, 405] on icon at bounding box center [1265, 404] width 22 height 22
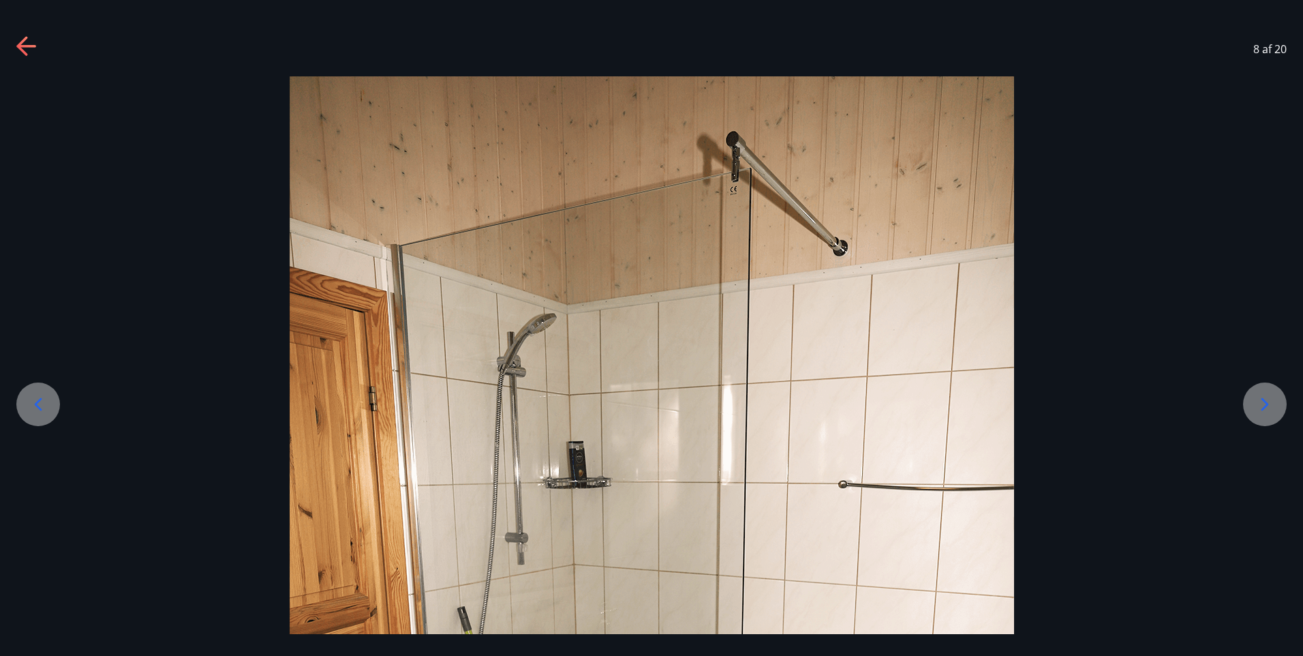
click at [1265, 405] on icon at bounding box center [1265, 404] width 22 height 22
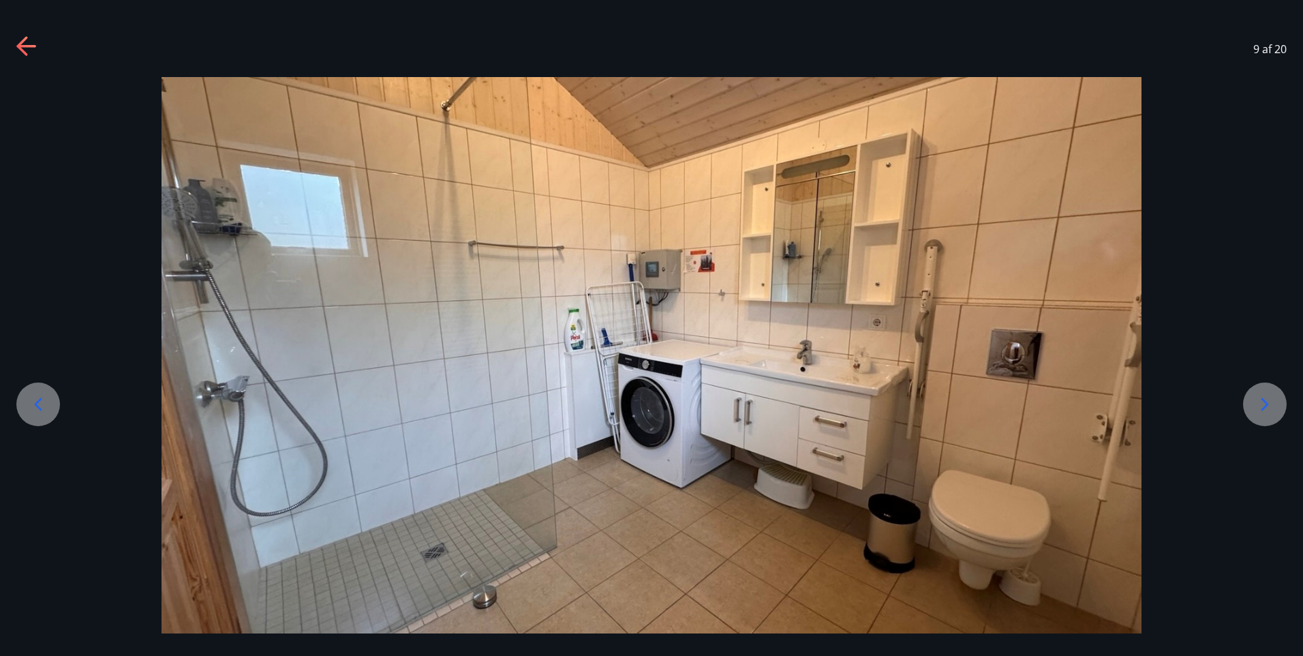
click at [1265, 405] on icon at bounding box center [1265, 404] width 22 height 22
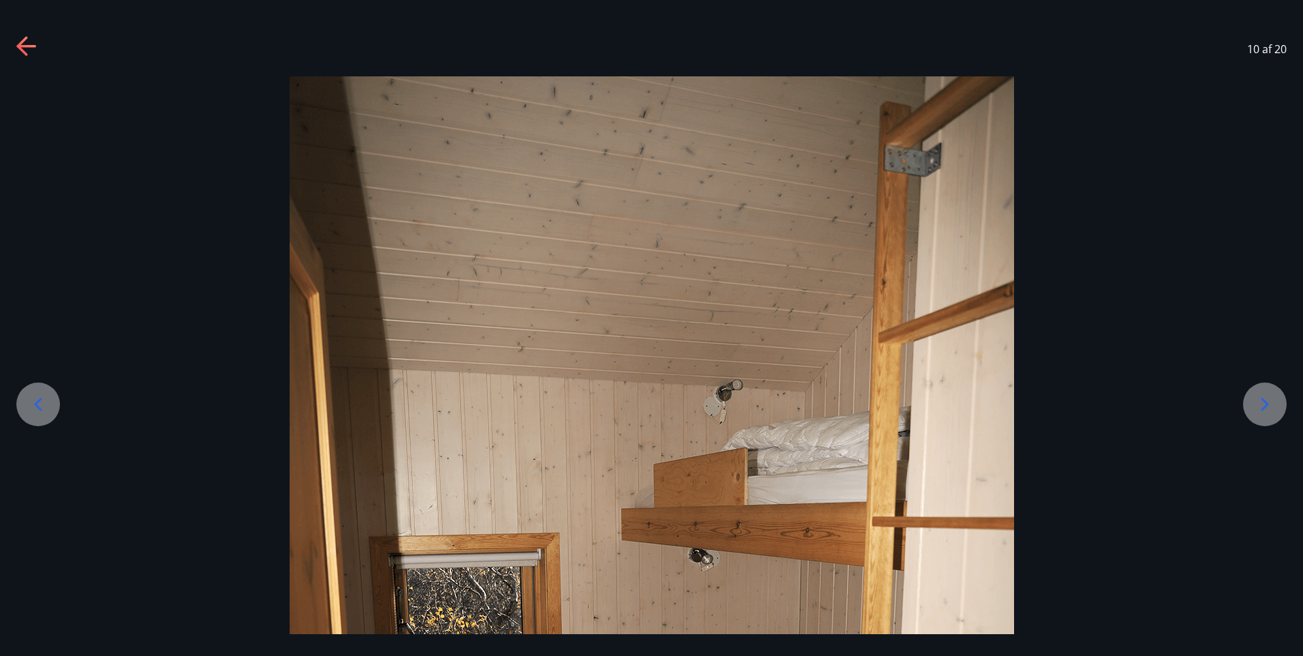
click at [1265, 405] on icon at bounding box center [1265, 404] width 22 height 22
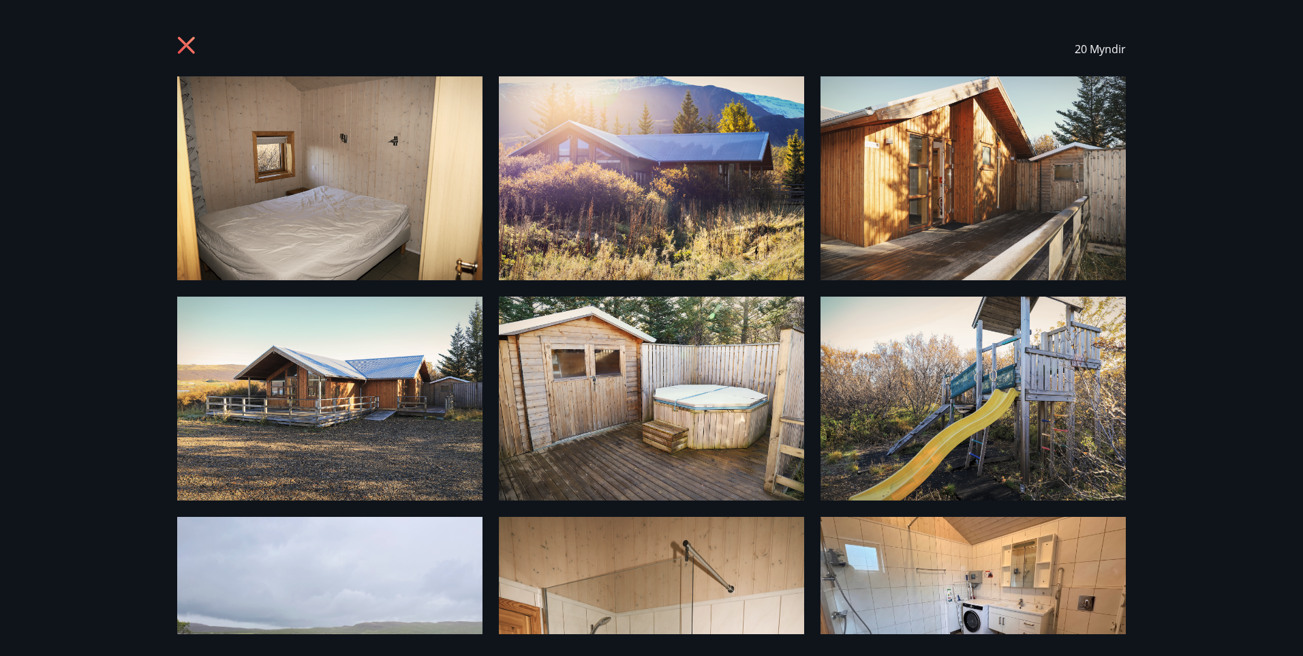
click at [181, 42] on icon at bounding box center [188, 47] width 22 height 22
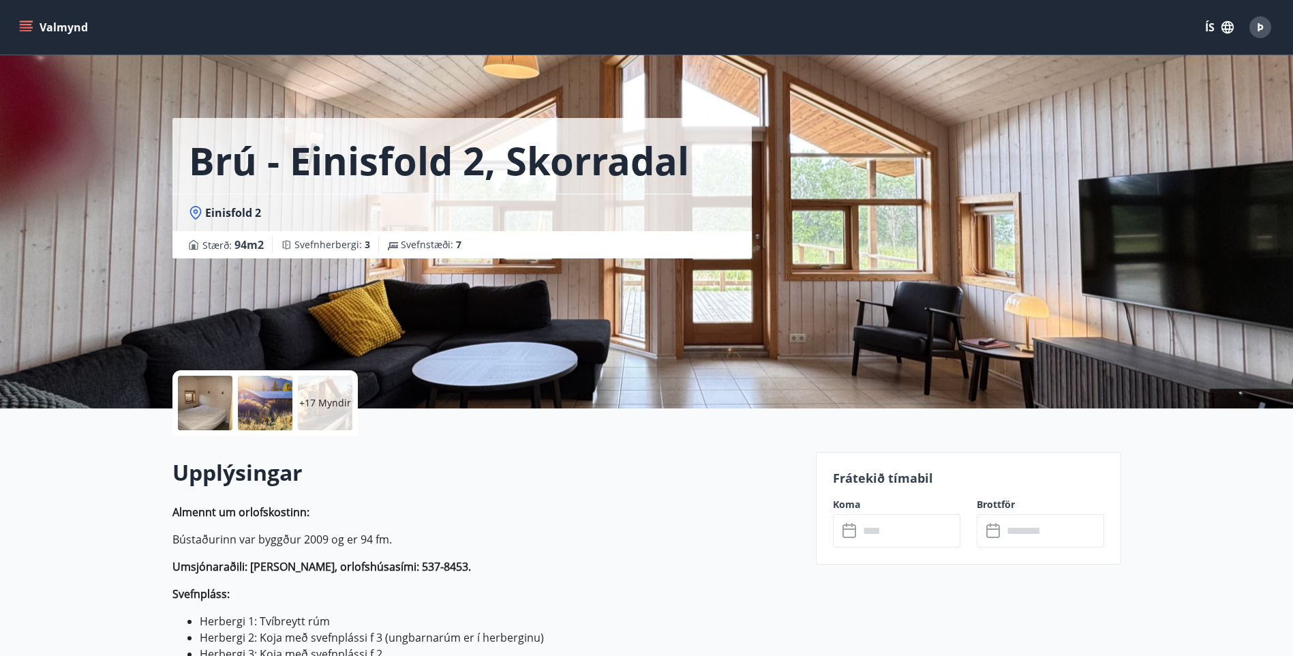
scroll to position [0, 0]
click at [22, 23] on icon "menu" at bounding box center [26, 27] width 14 height 14
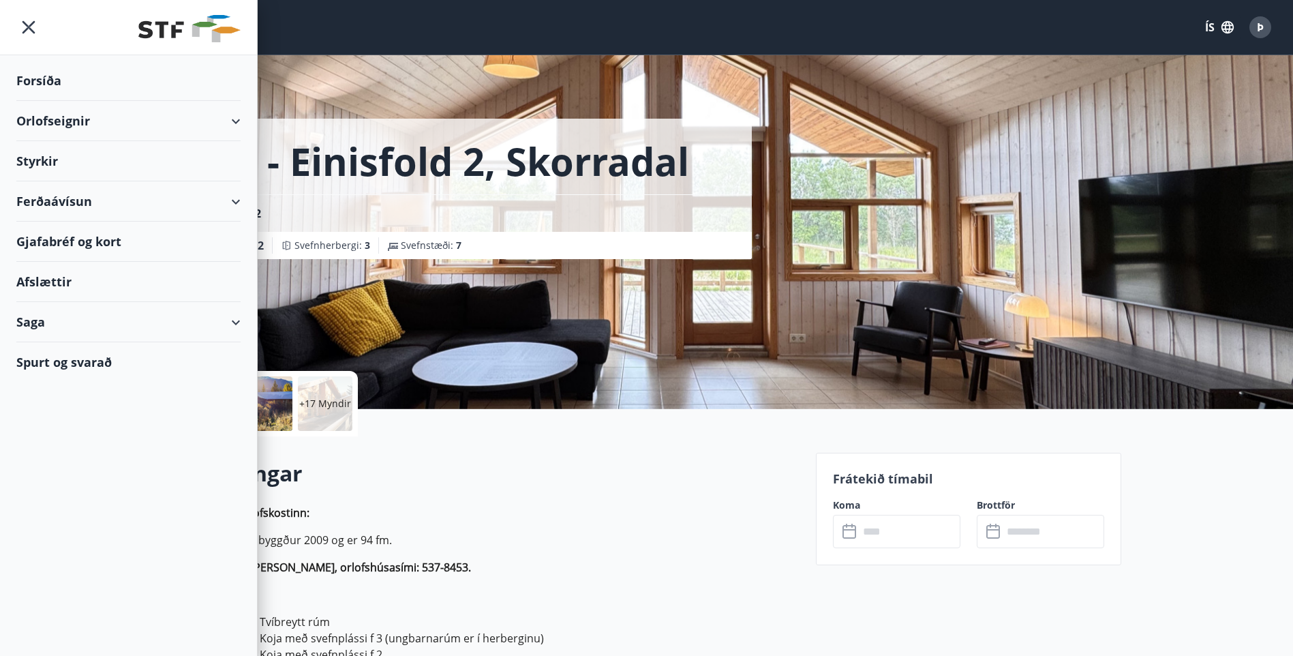
click at [53, 123] on div "Orlofseignir" at bounding box center [128, 121] width 224 height 40
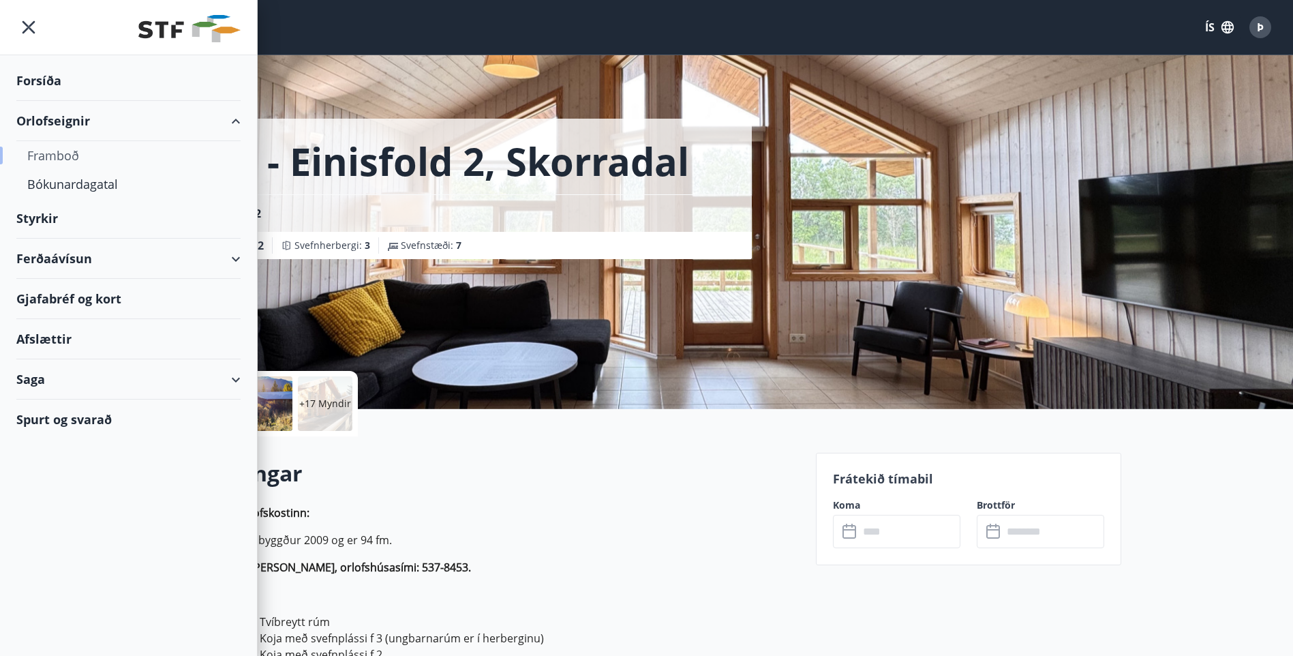
click at [63, 156] on div "Framboð" at bounding box center [128, 155] width 202 height 29
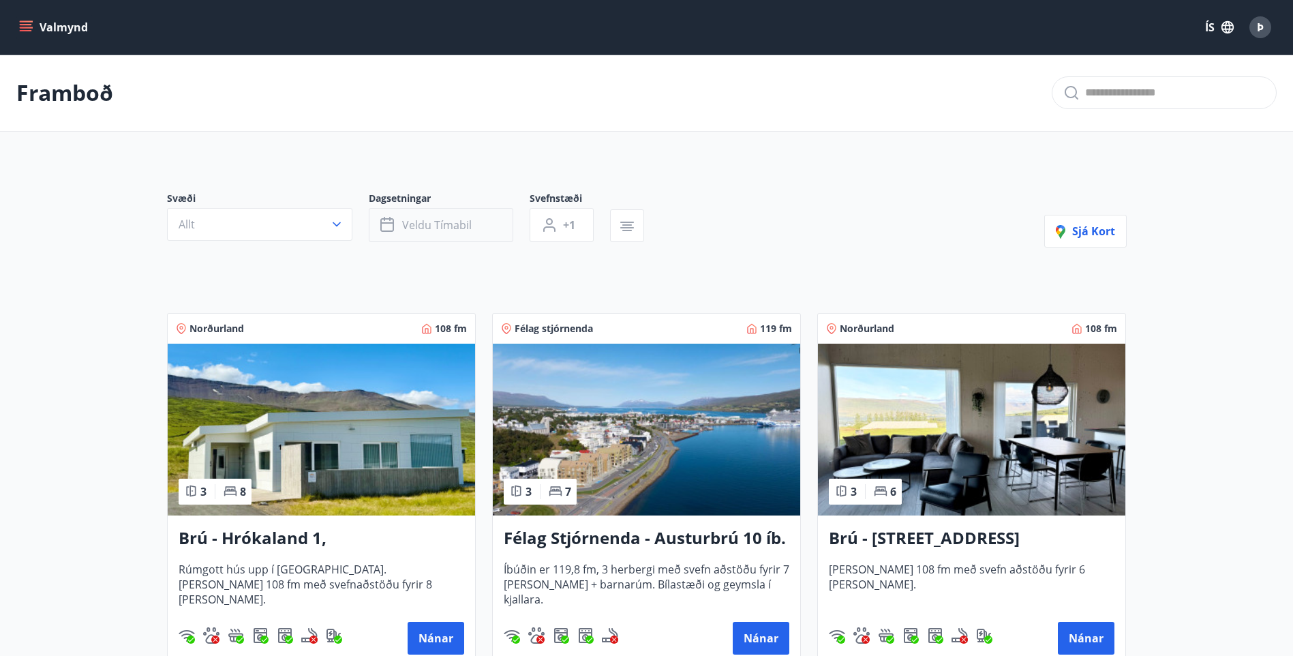
click at [418, 225] on span "Veldu tímabil" at bounding box center [437, 224] width 70 height 15
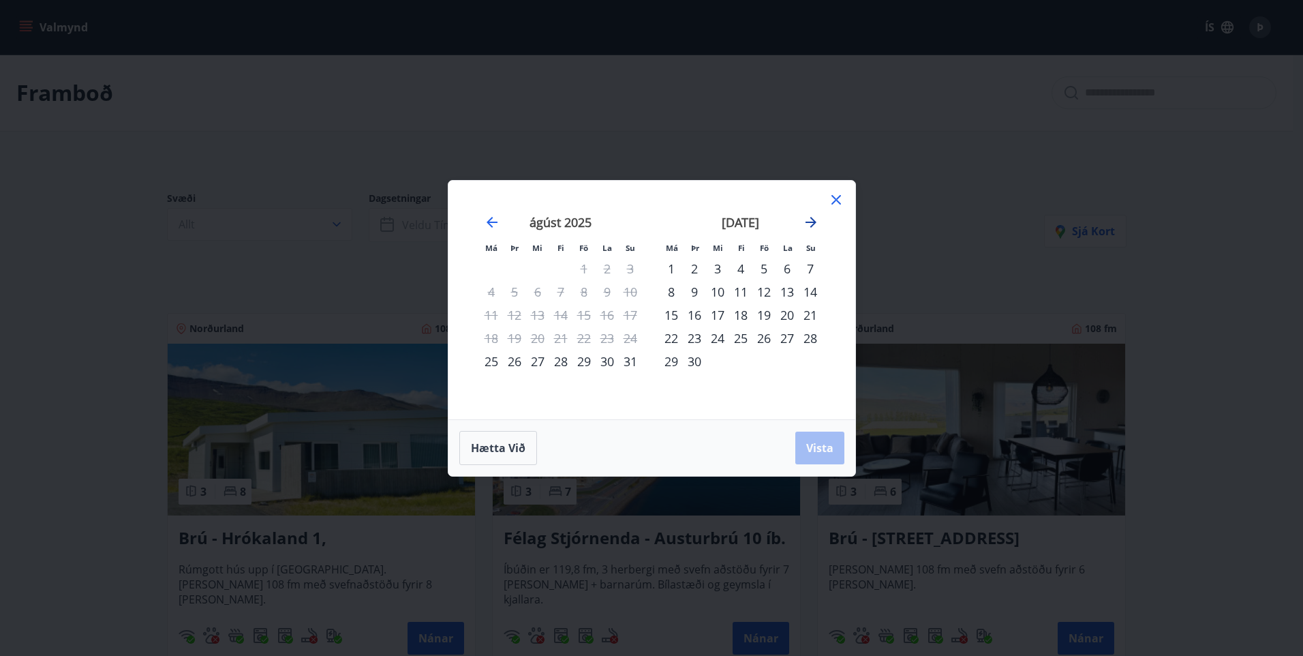
click at [808, 219] on icon "Move forward to switch to the next month." at bounding box center [811, 222] width 16 height 16
click at [768, 313] on div "17" at bounding box center [763, 314] width 23 height 23
click at [667, 339] on div "20" at bounding box center [671, 337] width 23 height 23
click at [817, 445] on span "Vista" at bounding box center [819, 447] width 27 height 15
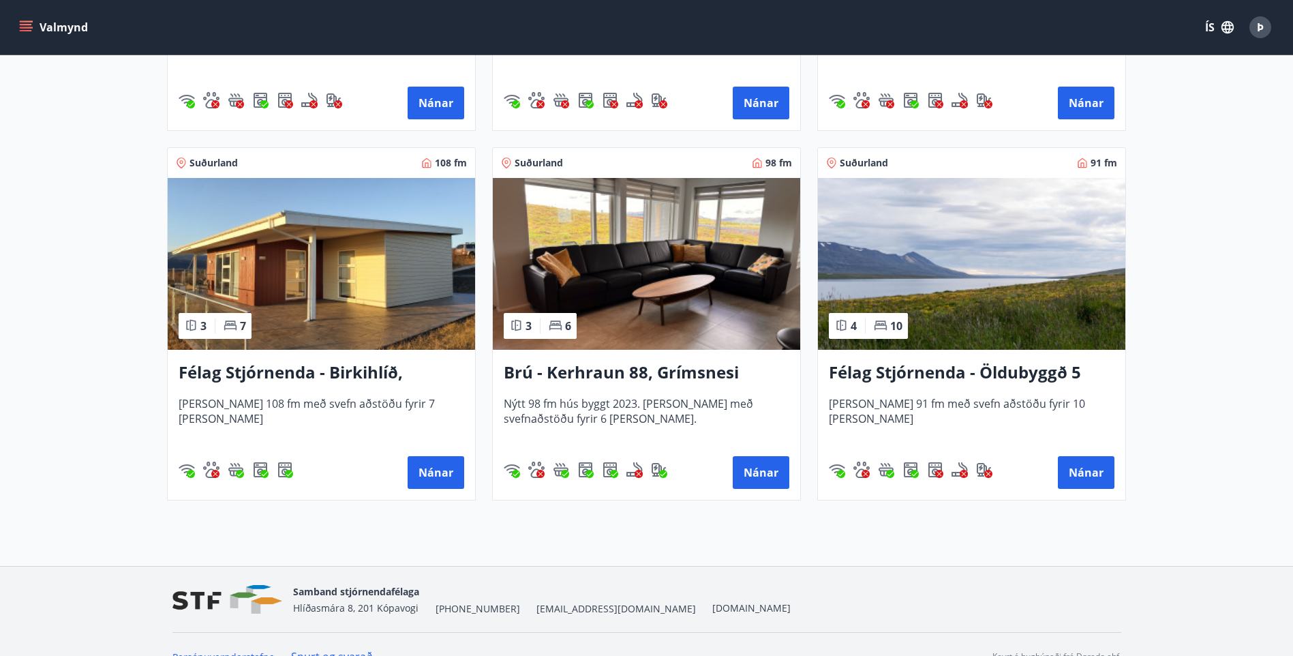
scroll to position [929, 0]
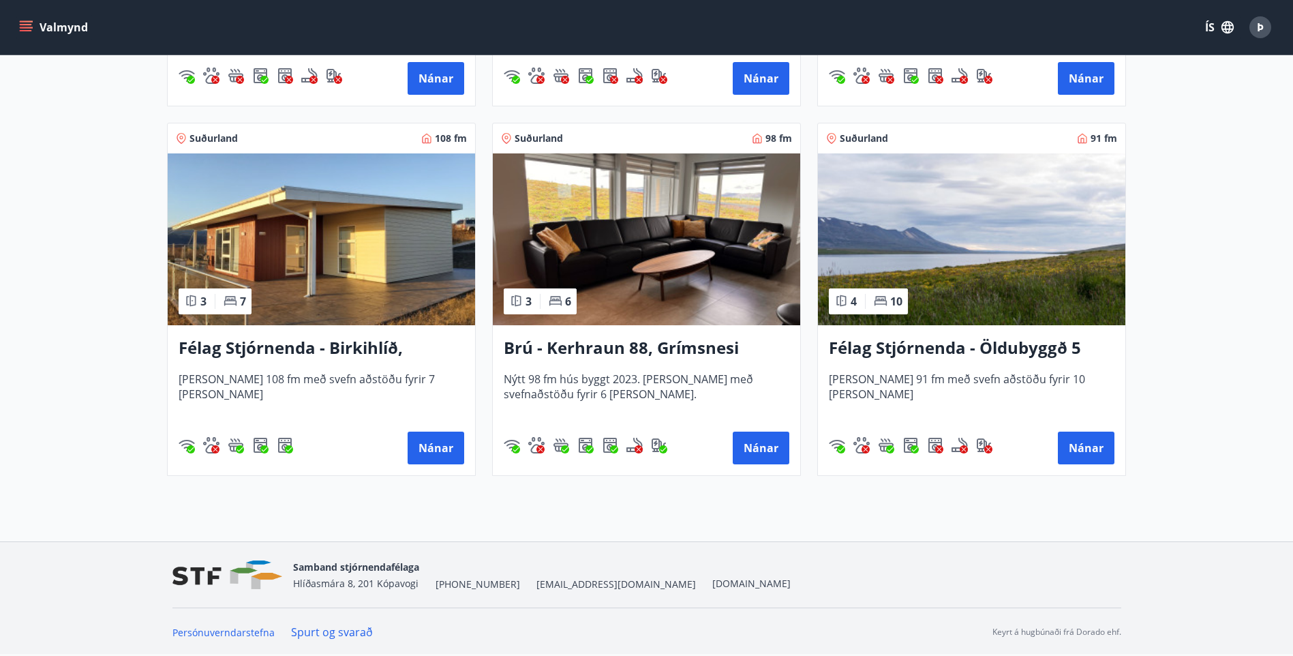
click at [686, 262] on img at bounding box center [646, 239] width 307 height 172
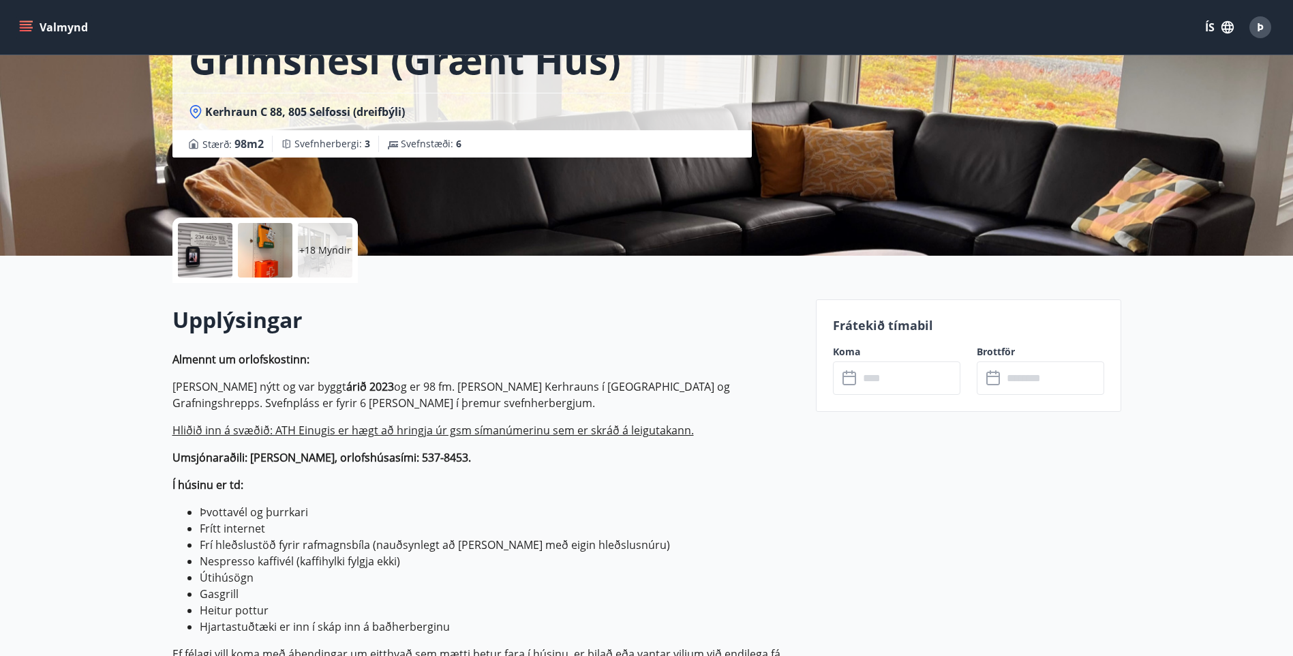
scroll to position [273, 0]
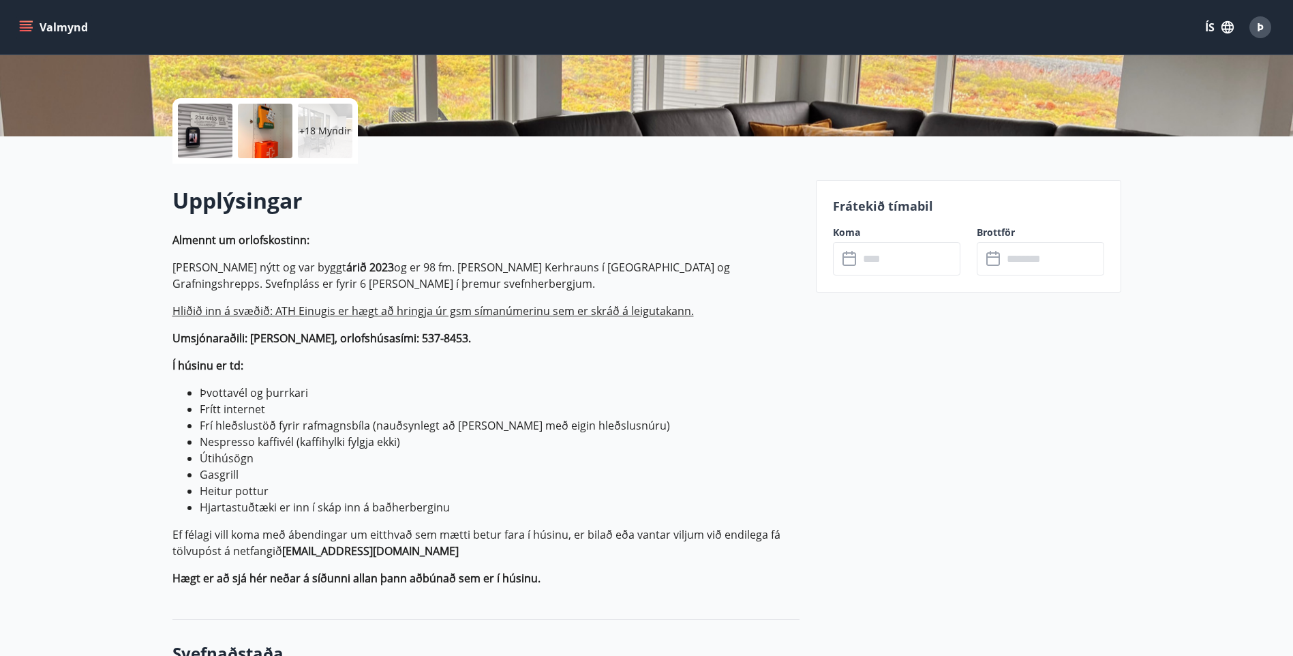
click at [850, 260] on icon at bounding box center [850, 259] width 16 height 16
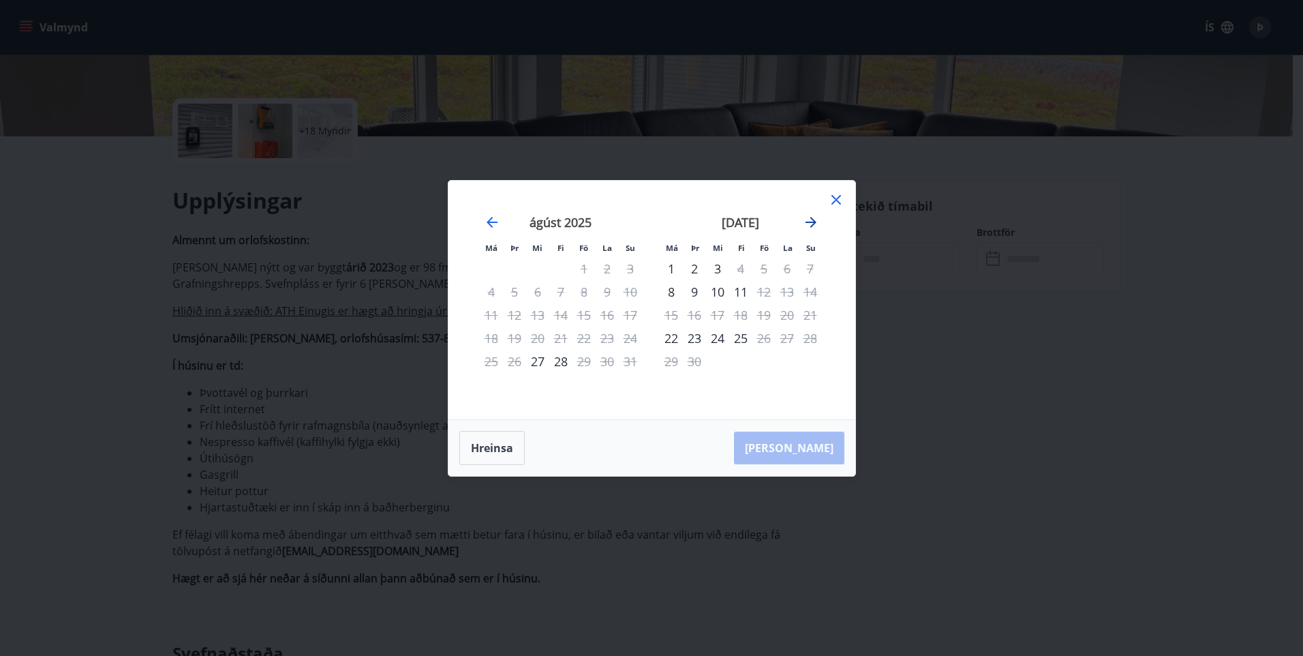
click at [809, 220] on icon "Move forward to switch to the next month." at bounding box center [811, 222] width 16 height 16
click at [763, 311] on div "17" at bounding box center [763, 314] width 23 height 23
click at [766, 315] on div "17" at bounding box center [763, 314] width 23 height 23
click at [672, 338] on div "20" at bounding box center [671, 337] width 23 height 23
click at [489, 448] on button "Hreinsa" at bounding box center [491, 448] width 65 height 34
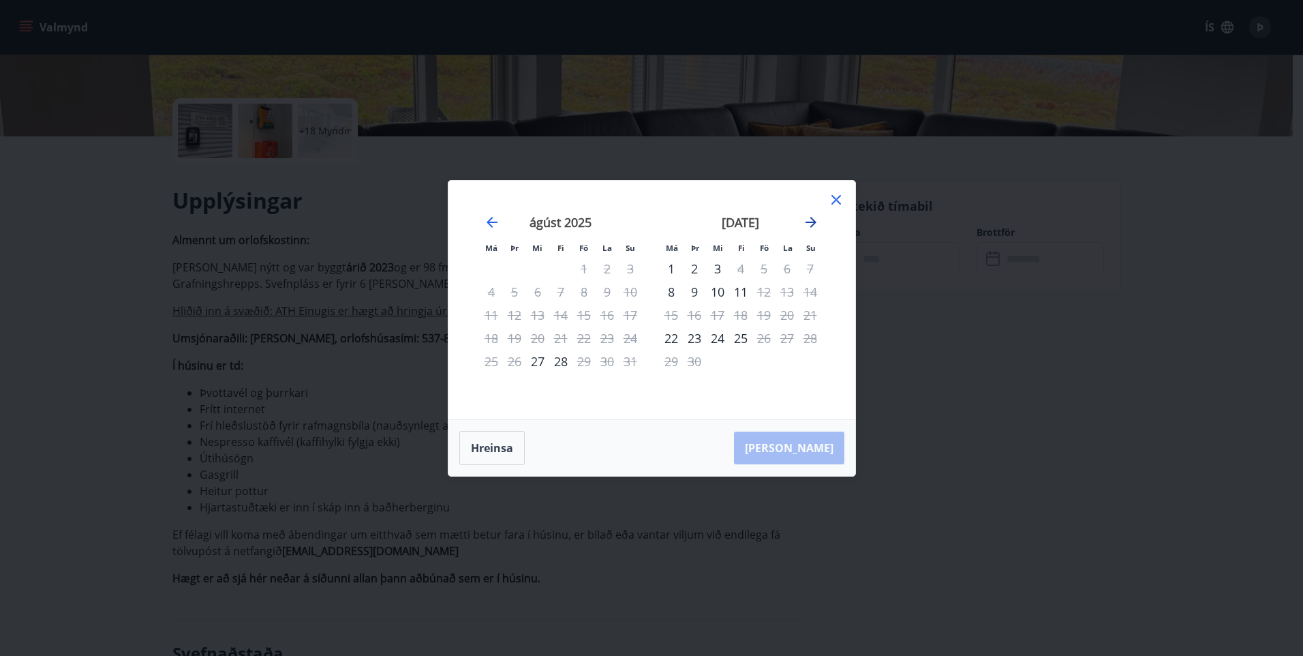
click at [811, 225] on icon "Move forward to switch to the next month." at bounding box center [811, 222] width 16 height 16
click at [769, 316] on div "17" at bounding box center [763, 314] width 23 height 23
click at [669, 338] on div "20" at bounding box center [671, 337] width 23 height 23
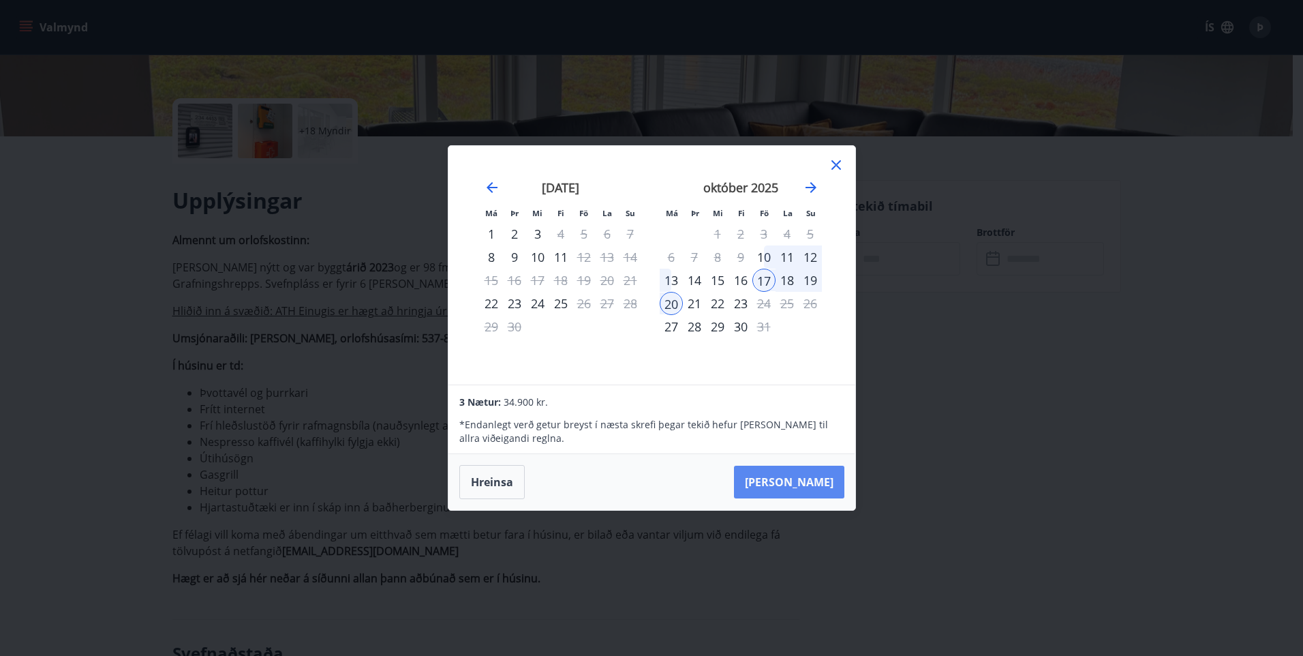
click at [812, 478] on button "[PERSON_NAME]" at bounding box center [789, 481] width 110 height 33
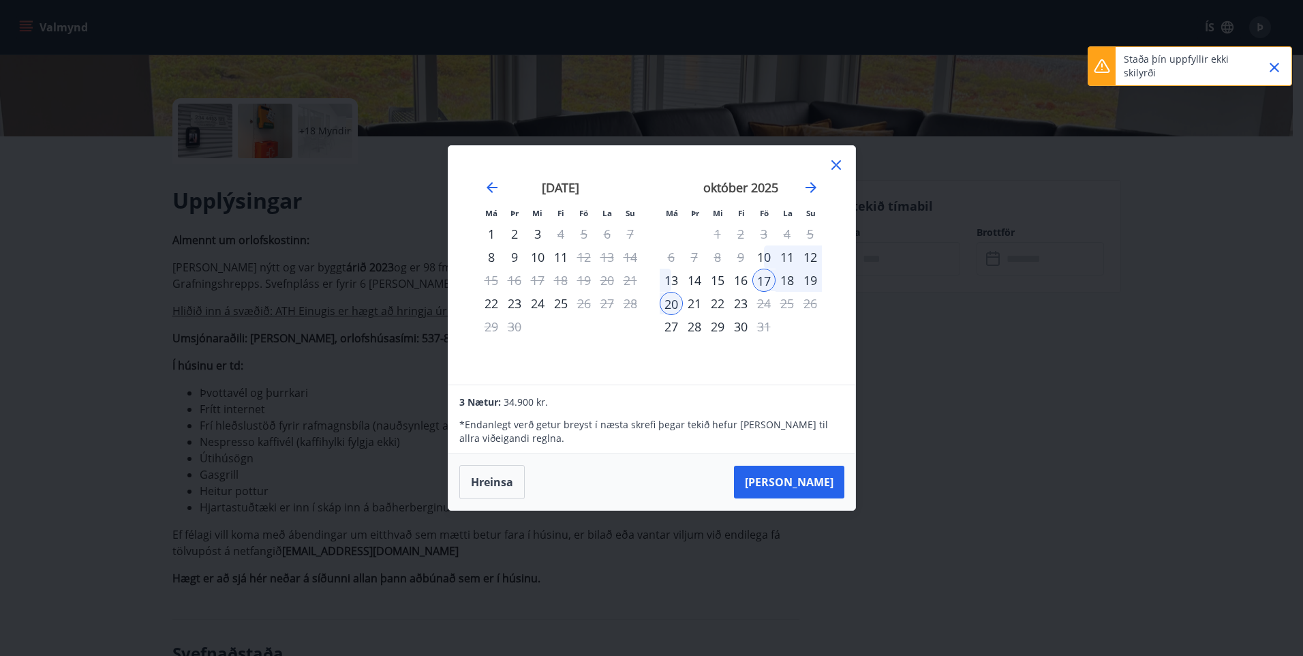
click at [1275, 68] on icon "Close" at bounding box center [1275, 68] width 10 height 10
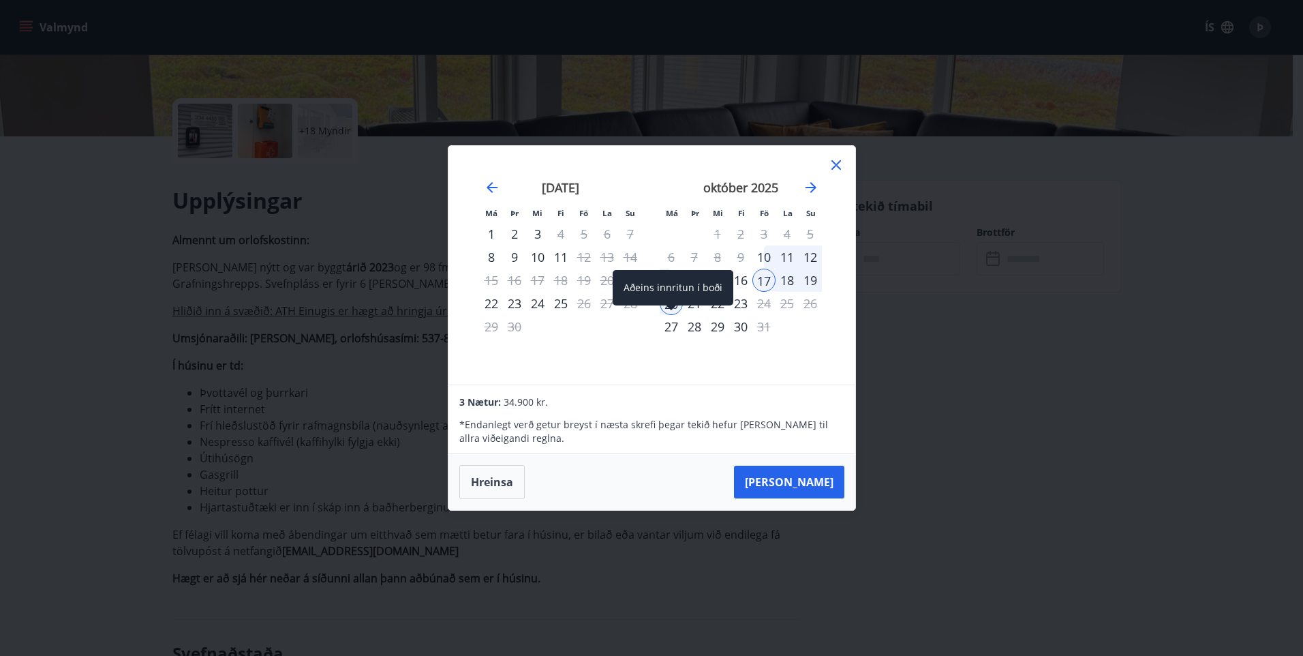
click at [673, 330] on div "27" at bounding box center [671, 326] width 23 height 23
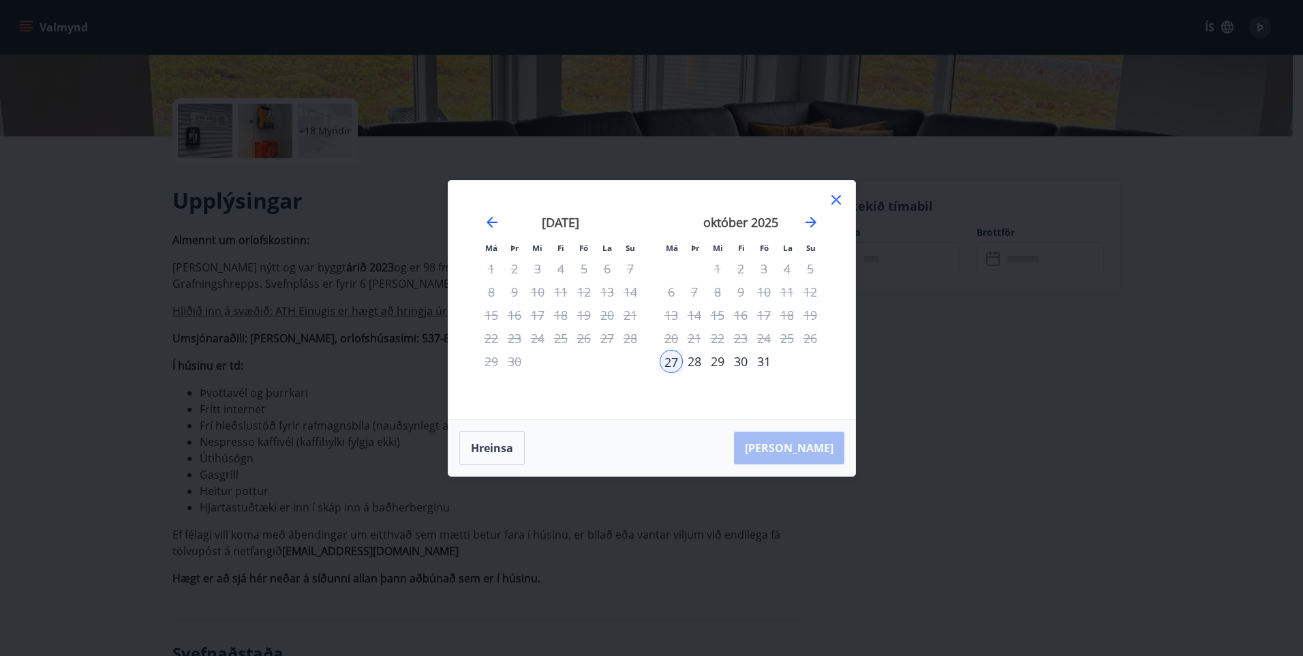
click at [719, 361] on div "29" at bounding box center [717, 361] width 23 height 23
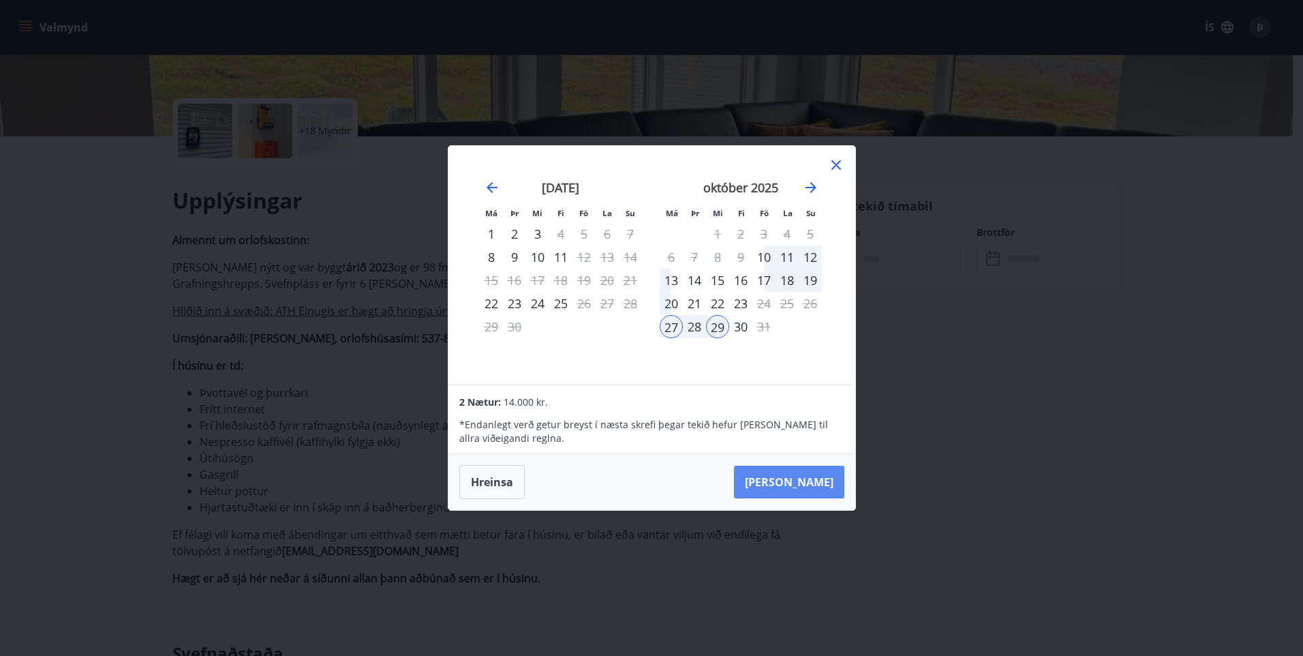
click at [818, 485] on button "[PERSON_NAME]" at bounding box center [789, 481] width 110 height 33
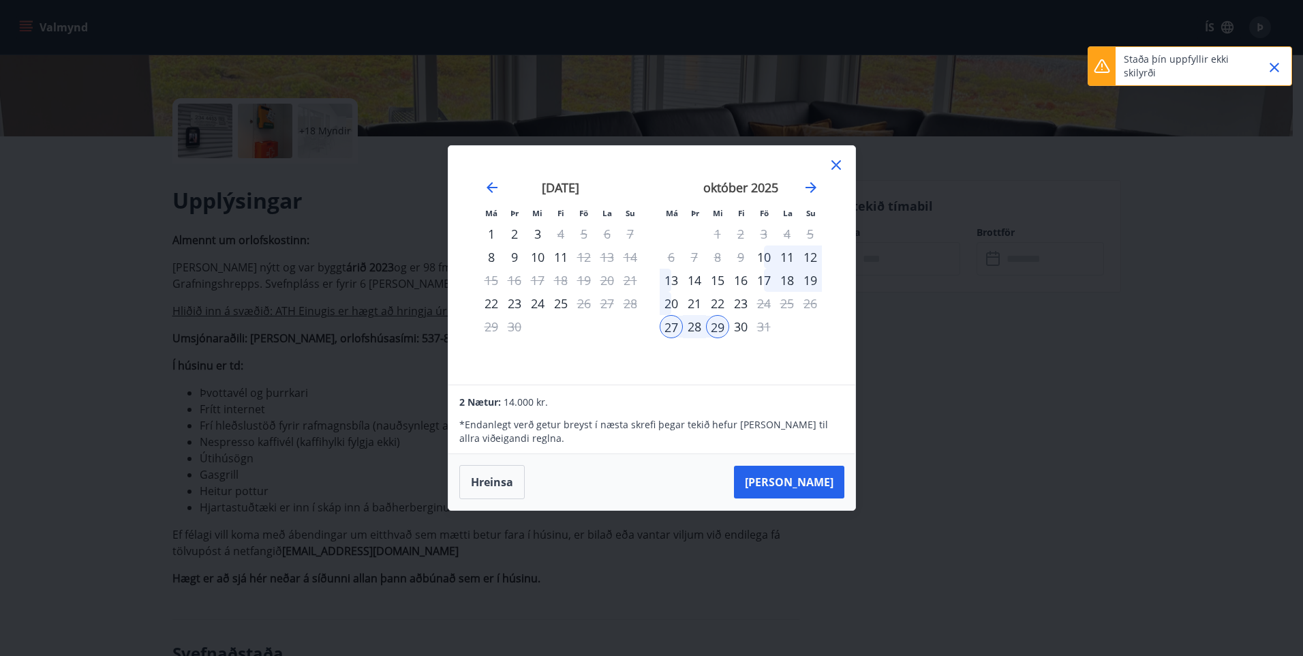
click at [1275, 67] on icon "Close" at bounding box center [1275, 68] width 10 height 10
click at [805, 328] on td "Calendar" at bounding box center [810, 326] width 23 height 23
click at [767, 281] on div "17" at bounding box center [763, 279] width 23 height 23
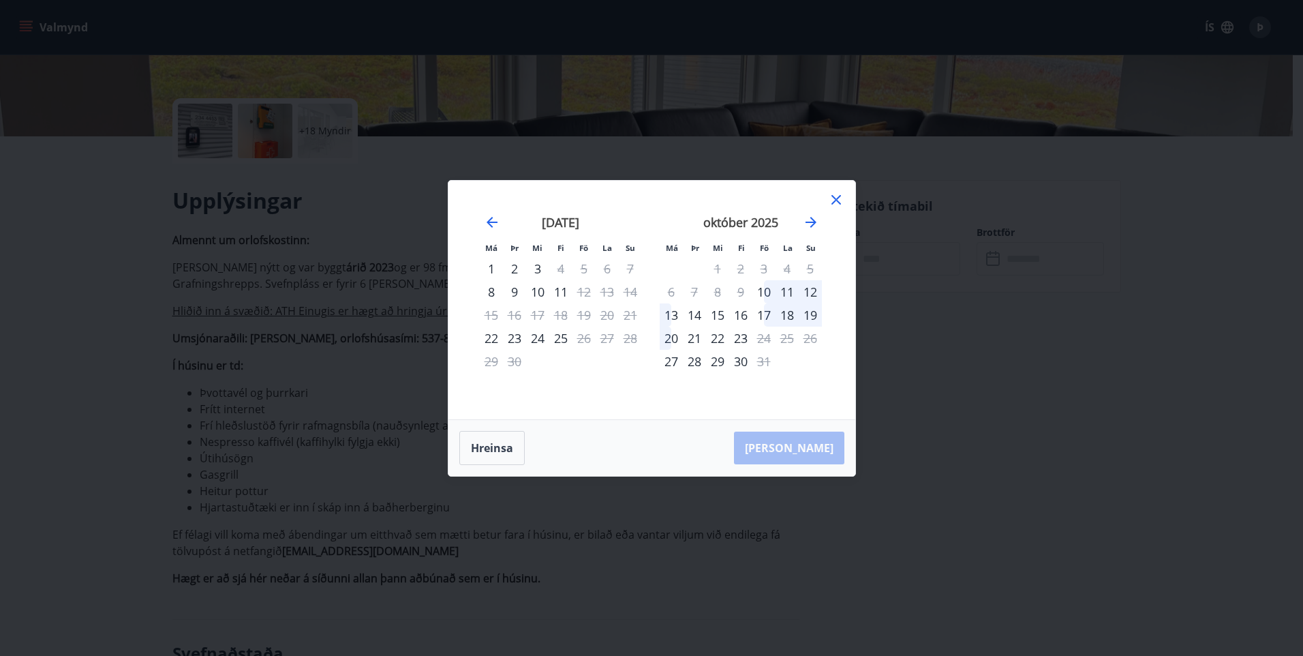
click at [769, 317] on div "17" at bounding box center [763, 314] width 23 height 23
click at [761, 316] on div "17" at bounding box center [763, 314] width 23 height 23
click at [491, 446] on button "Hreinsa" at bounding box center [491, 448] width 65 height 34
click at [491, 342] on div "22" at bounding box center [491, 337] width 23 height 23
click at [540, 341] on div "24" at bounding box center [537, 337] width 23 height 23
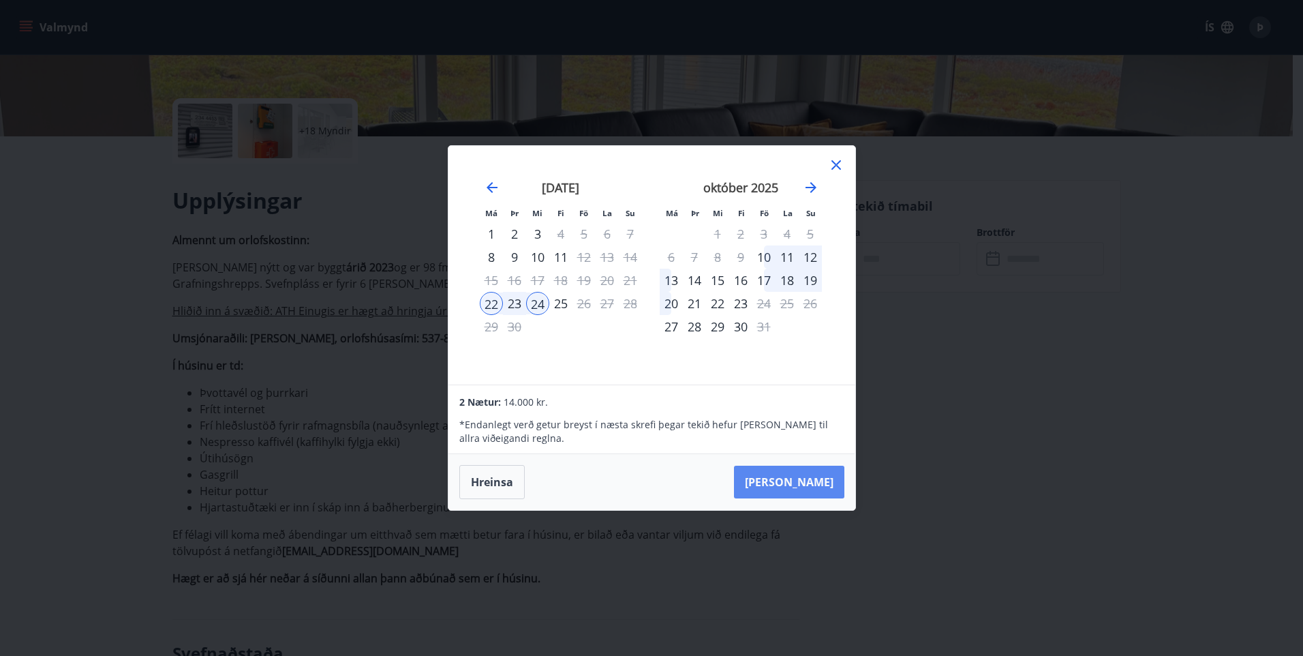
click at [817, 478] on button "[PERSON_NAME]" at bounding box center [789, 481] width 110 height 33
click at [840, 165] on icon at bounding box center [836, 165] width 16 height 16
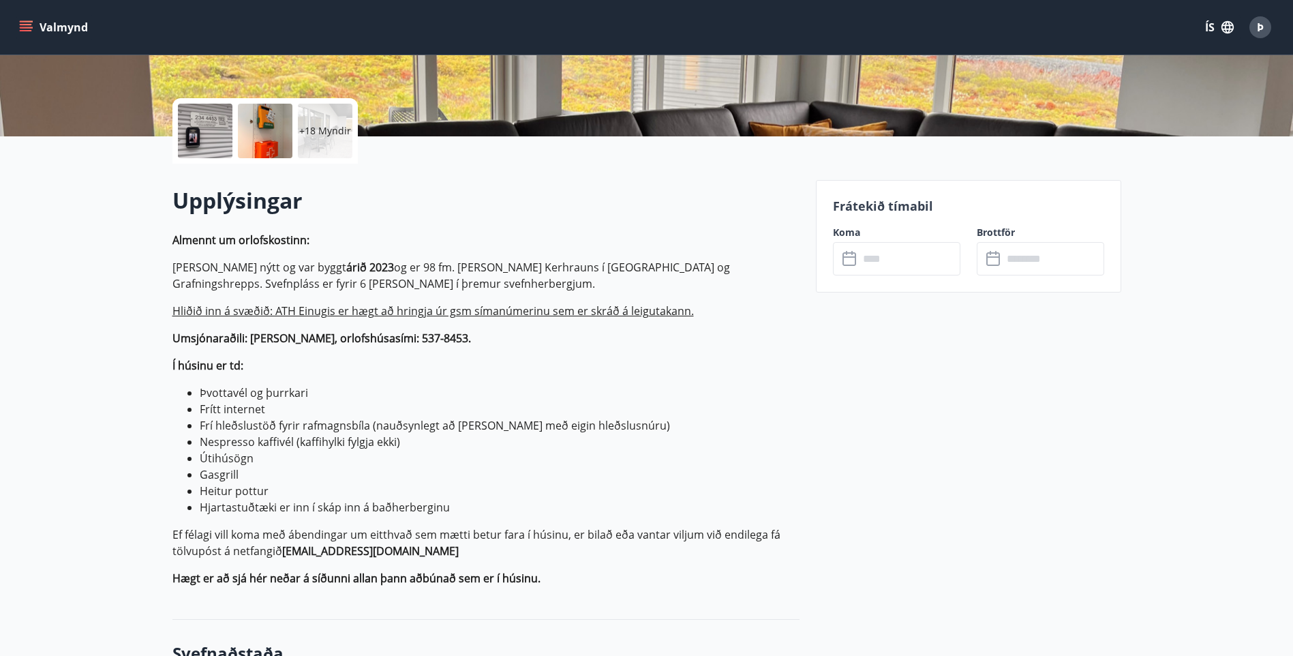
click at [31, 27] on icon "menu" at bounding box center [27, 27] width 15 height 1
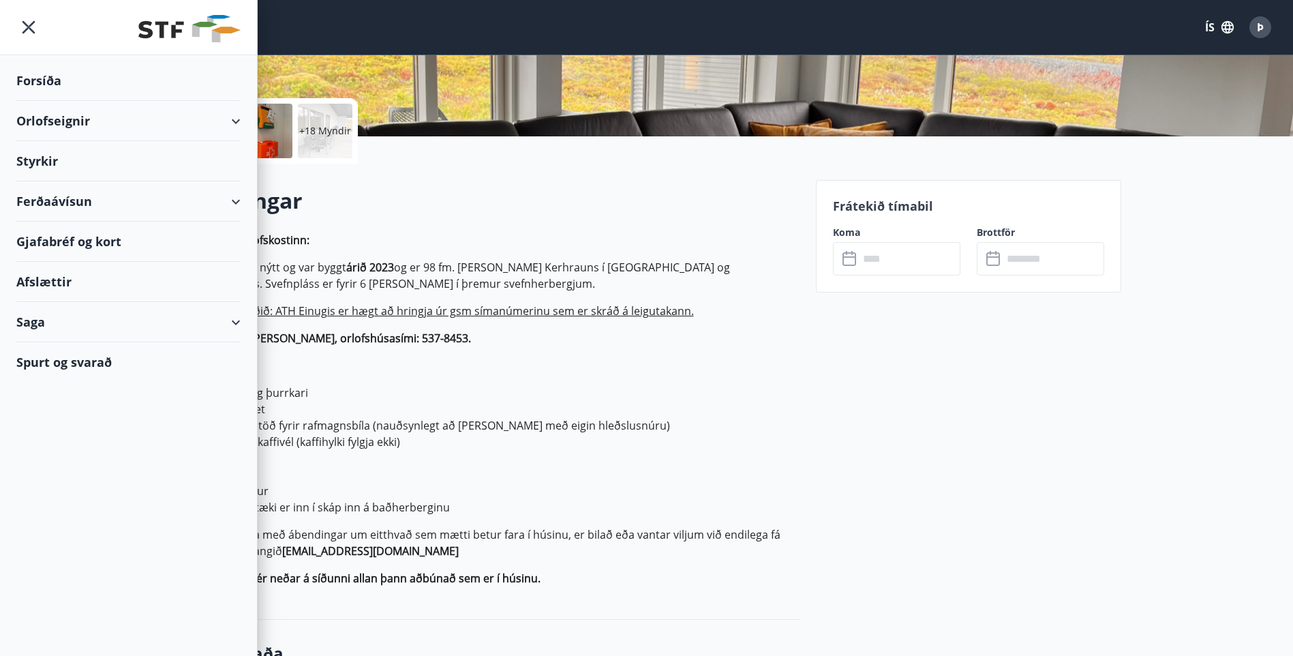
click at [78, 360] on div "Spurt og svarað" at bounding box center [128, 362] width 224 height 40
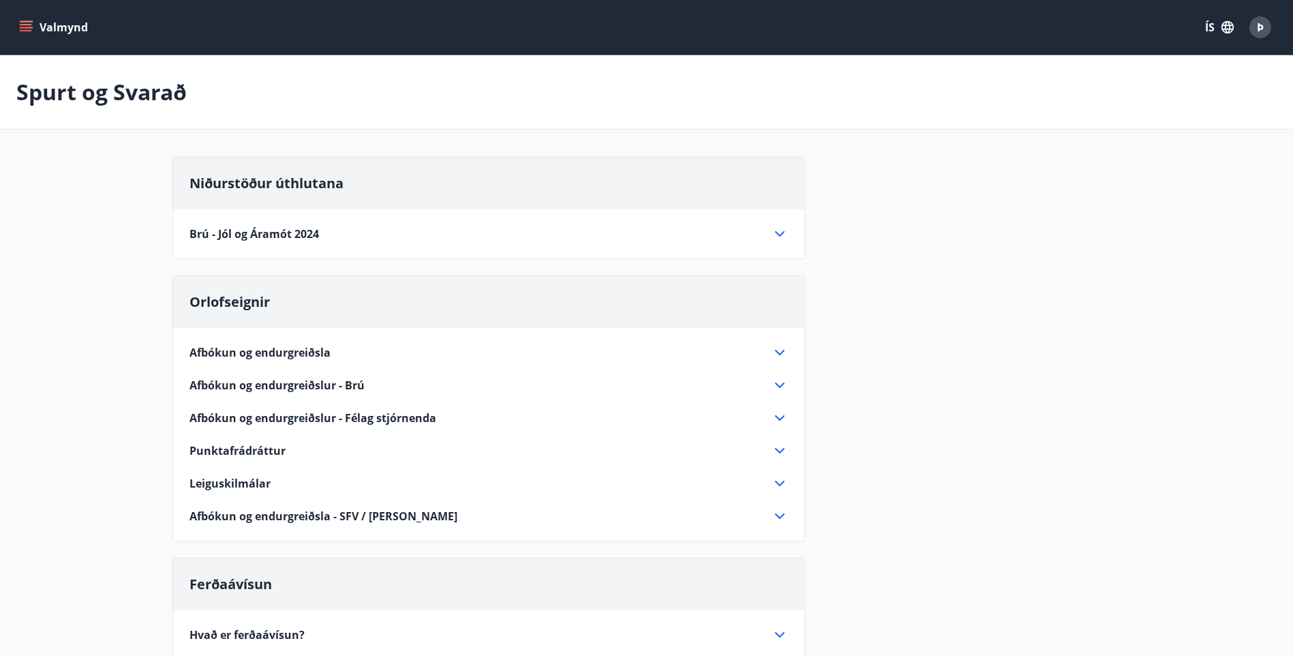
scroll to position [68, 0]
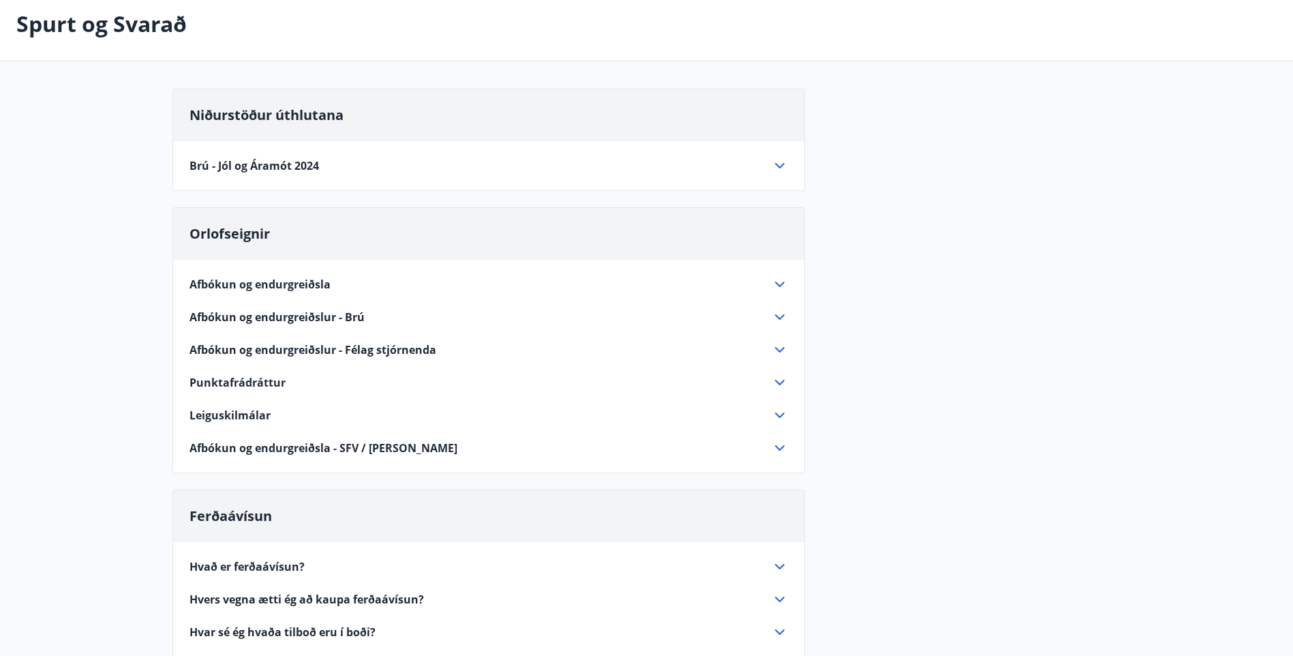
click at [778, 280] on icon at bounding box center [779, 284] width 16 height 16
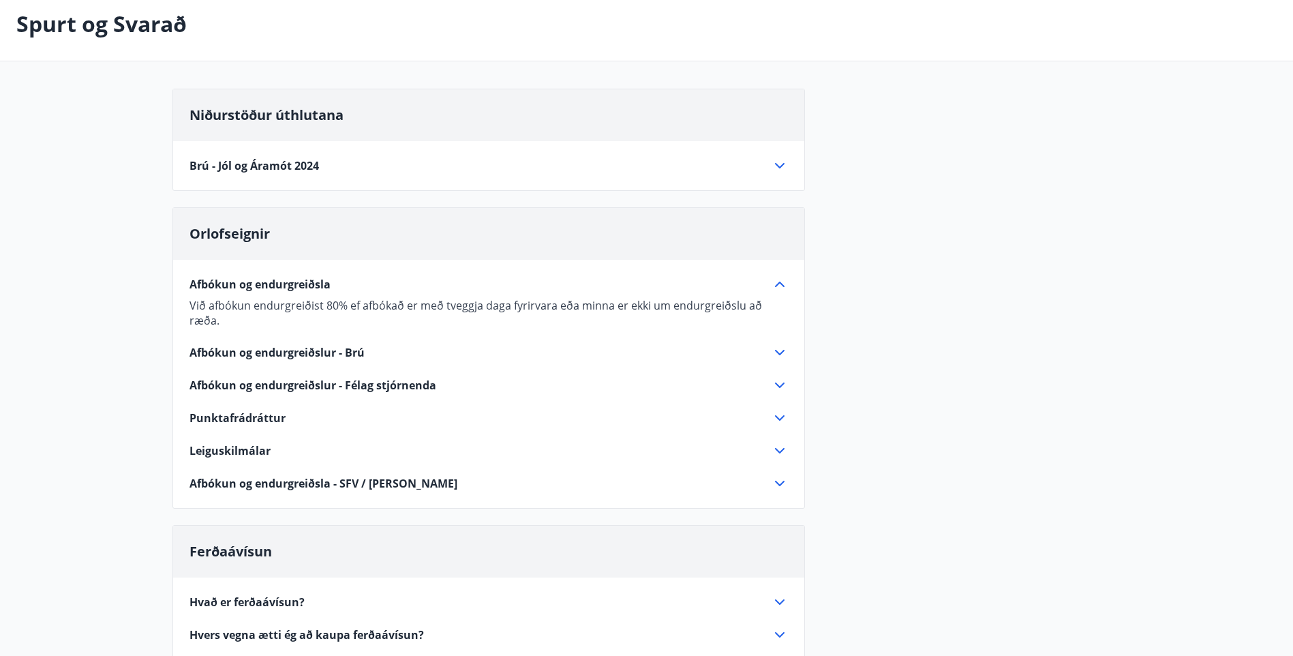
click at [778, 280] on icon at bounding box center [779, 284] width 16 height 16
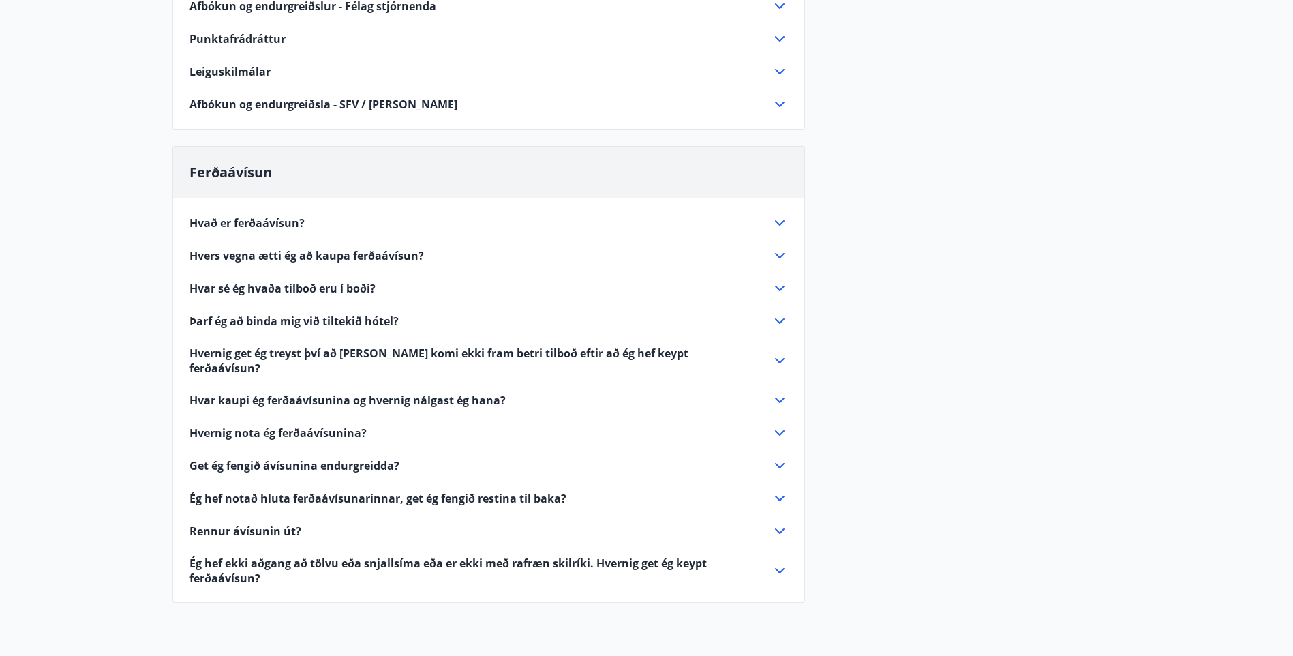
scroll to position [530, 0]
